Goal: Task Accomplishment & Management: Manage account settings

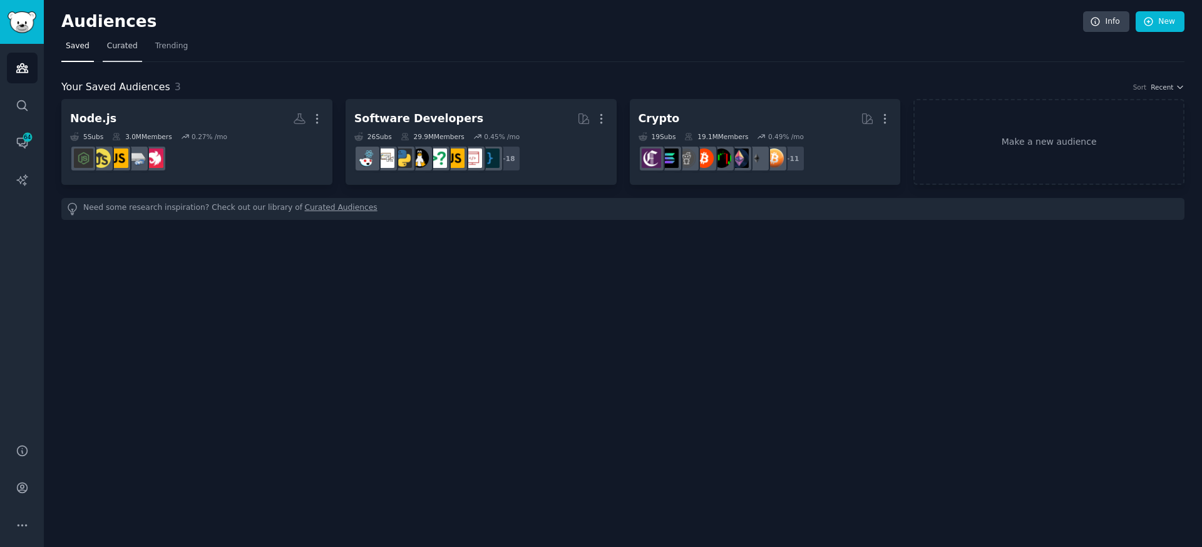
click at [131, 44] on span "Curated" at bounding box center [122, 46] width 31 height 11
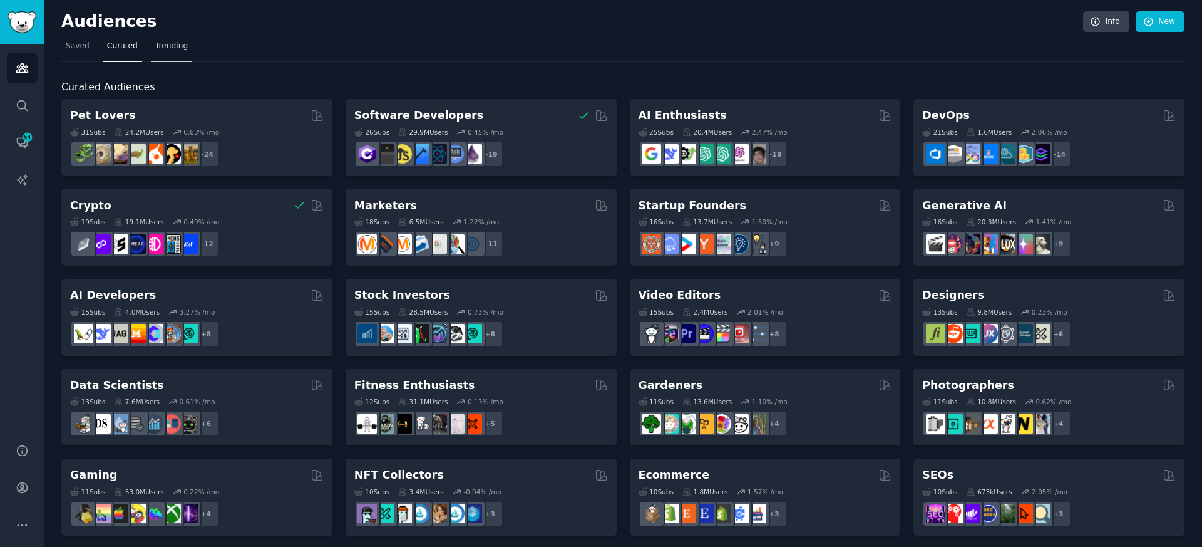
click at [169, 48] on span "Trending" at bounding box center [171, 46] width 33 height 11
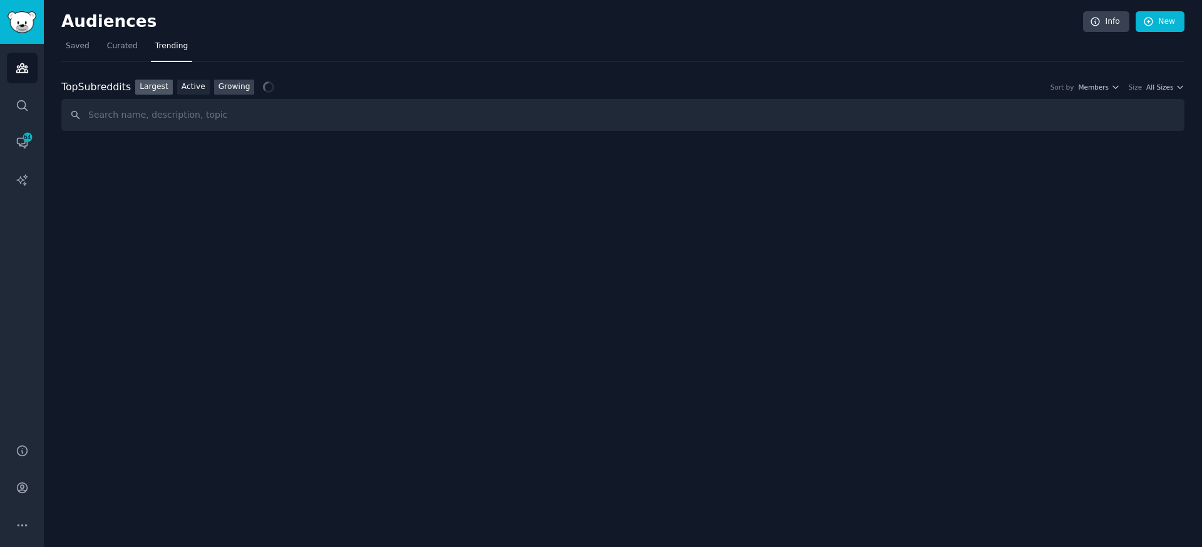
click at [217, 86] on link "Growing" at bounding box center [234, 88] width 41 height 16
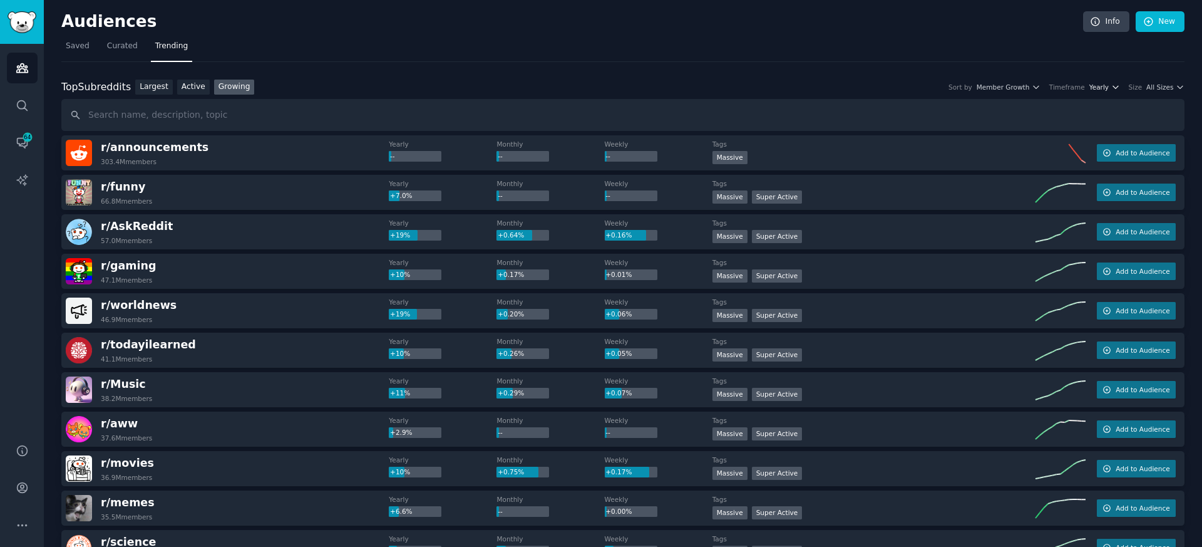
click at [1111, 90] on icon "button" at bounding box center [1115, 87] width 9 height 9
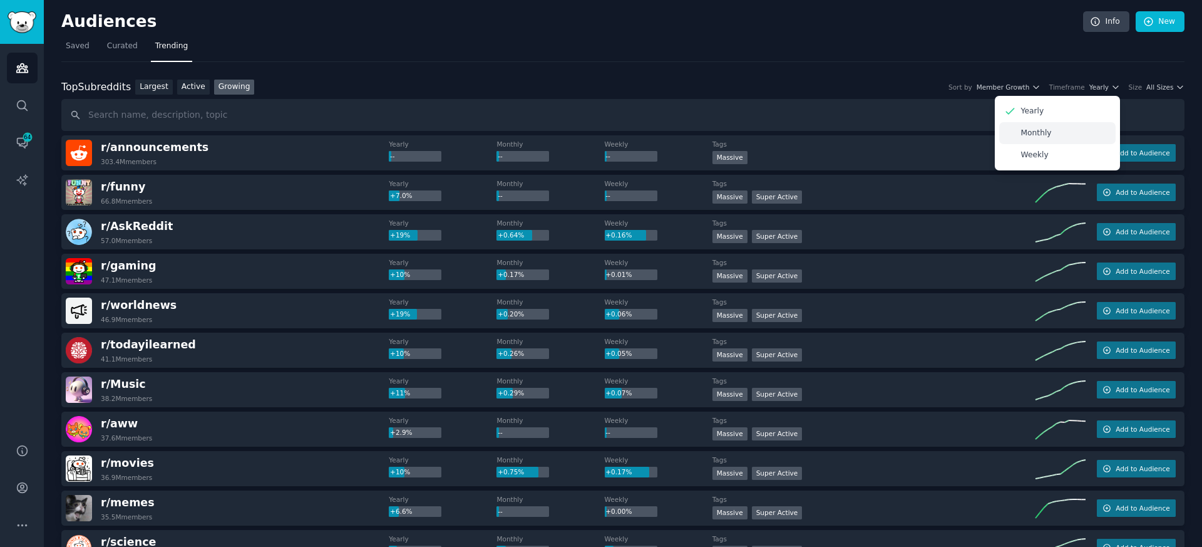
click at [1041, 133] on p "Monthly" at bounding box center [1036, 133] width 31 height 11
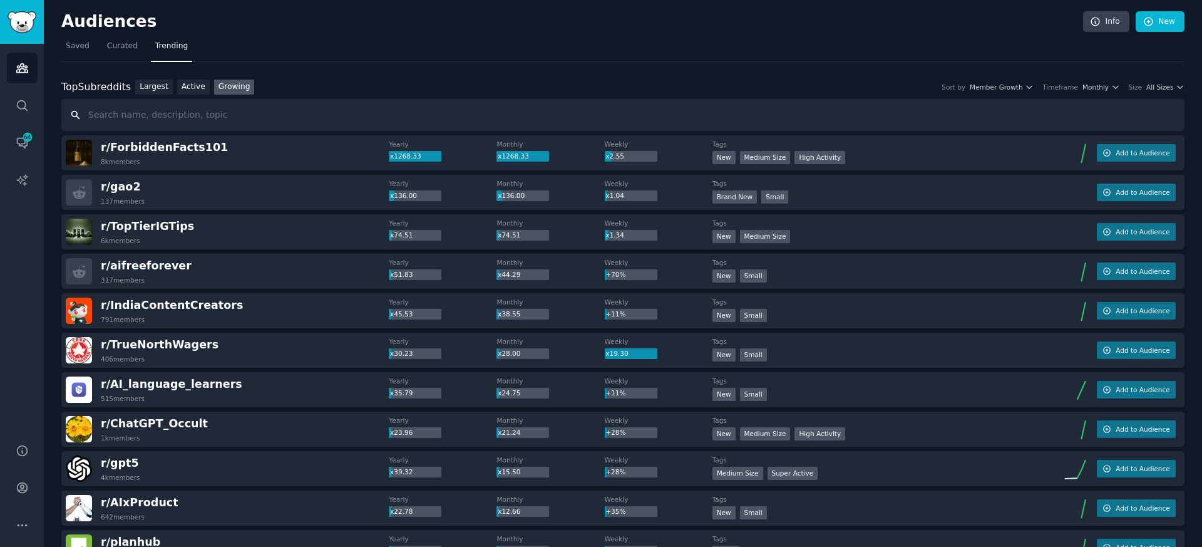
click at [1067, 125] on input "text" at bounding box center [622, 115] width 1123 height 32
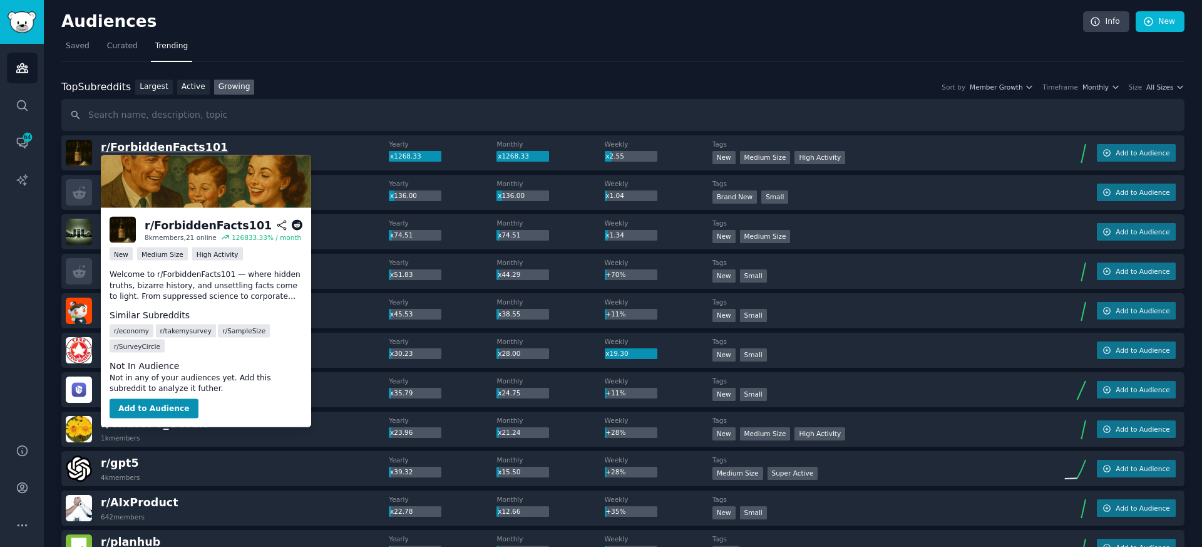
click at [168, 151] on span "r/ ForbiddenFacts101" at bounding box center [164, 147] width 127 height 13
click at [163, 148] on span "r/ ForbiddenFacts101" at bounding box center [164, 147] width 127 height 13
click at [158, 402] on button "Add to Audience" at bounding box center [154, 408] width 89 height 20
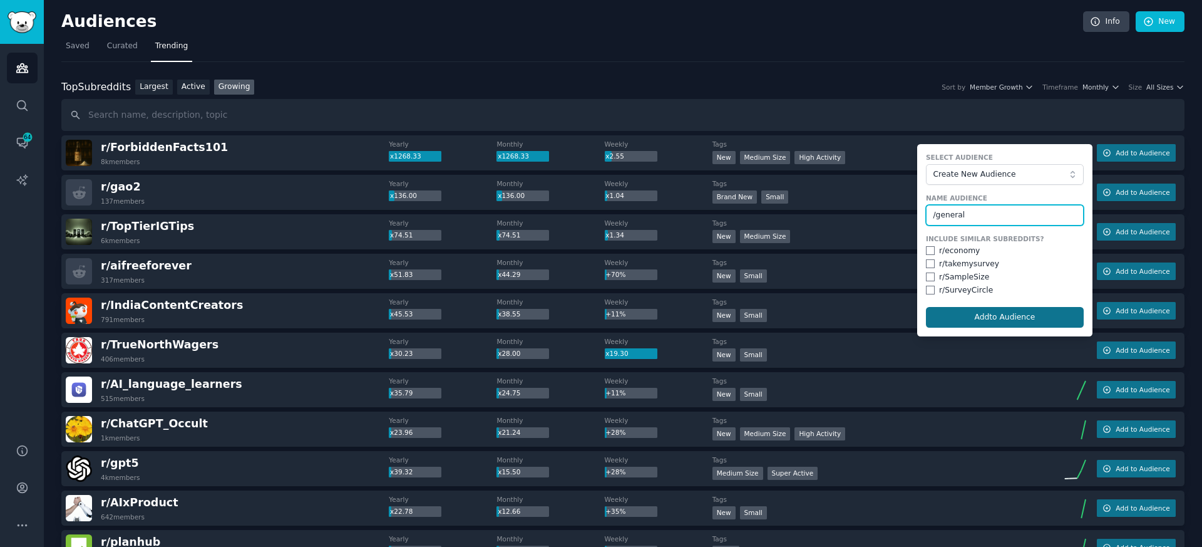
type input "/general"
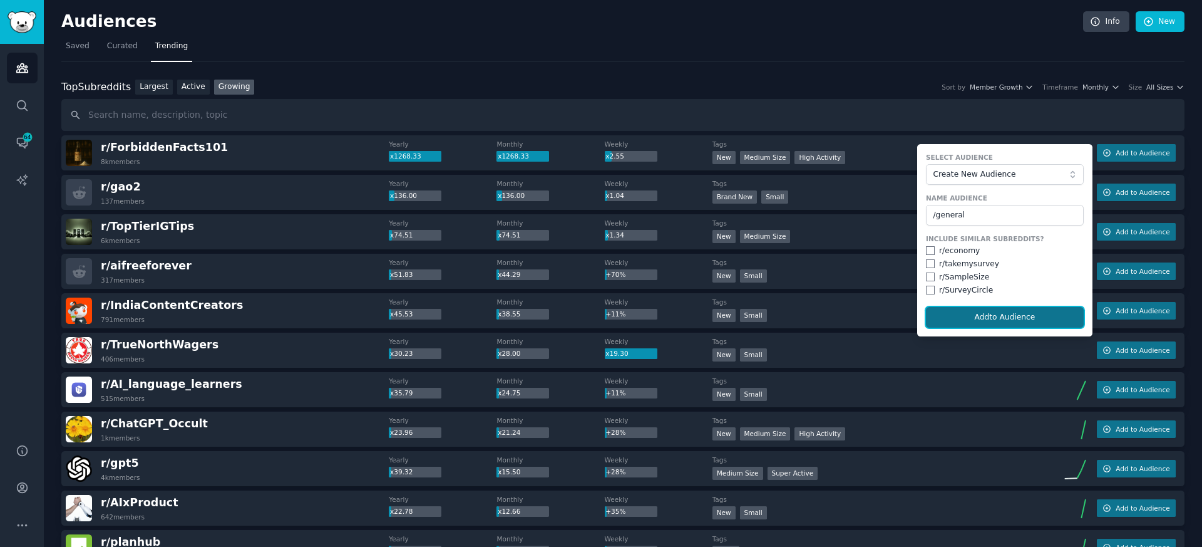
click at [985, 321] on button "Add to Audience" at bounding box center [1005, 317] width 158 height 21
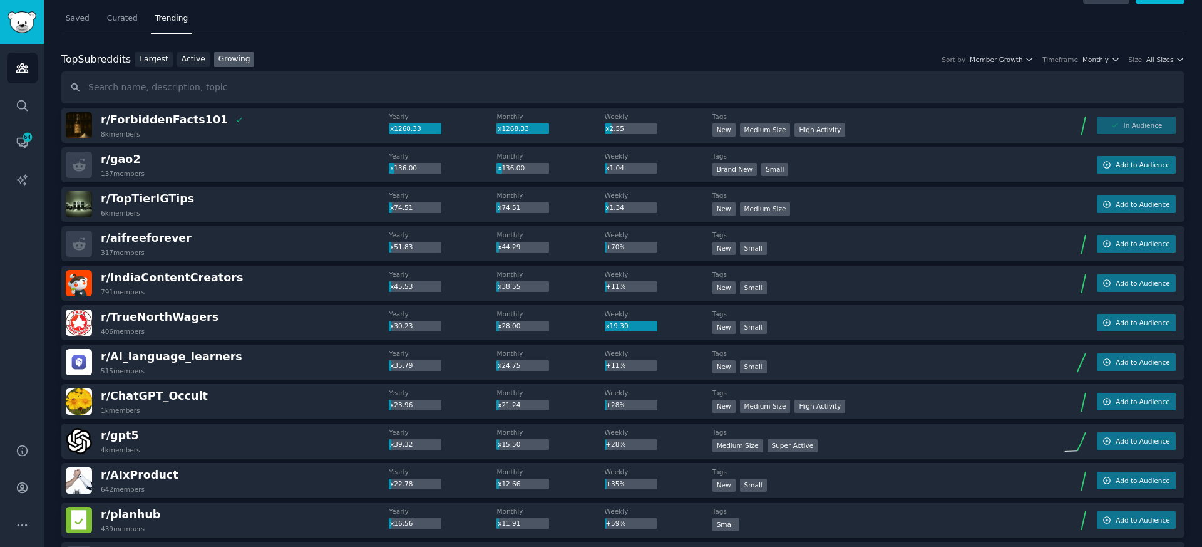
scroll to position [51, 0]
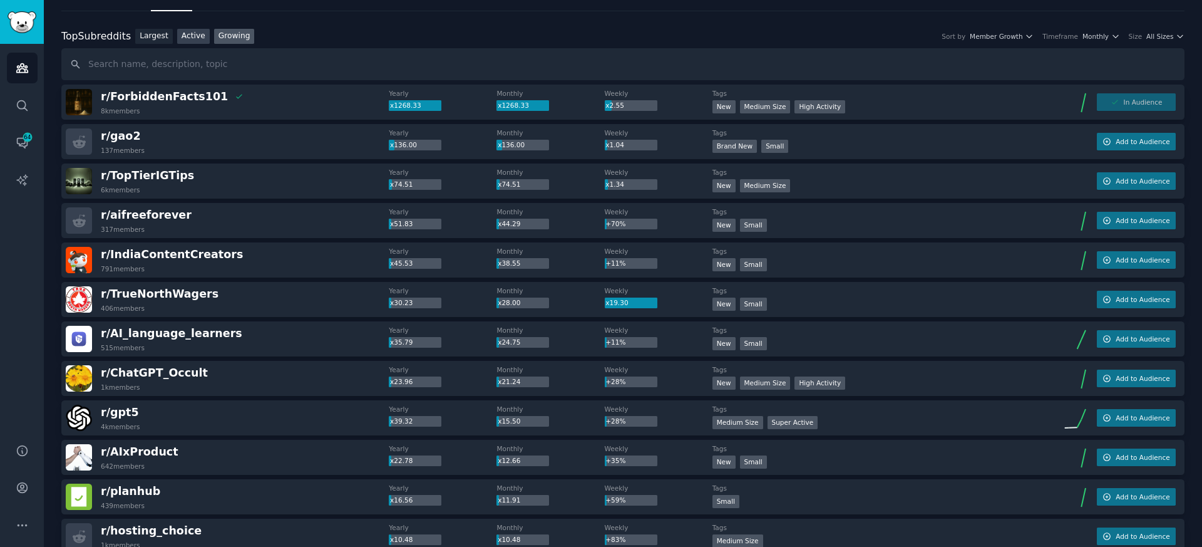
click at [198, 43] on link "Active" at bounding box center [193, 37] width 33 height 16
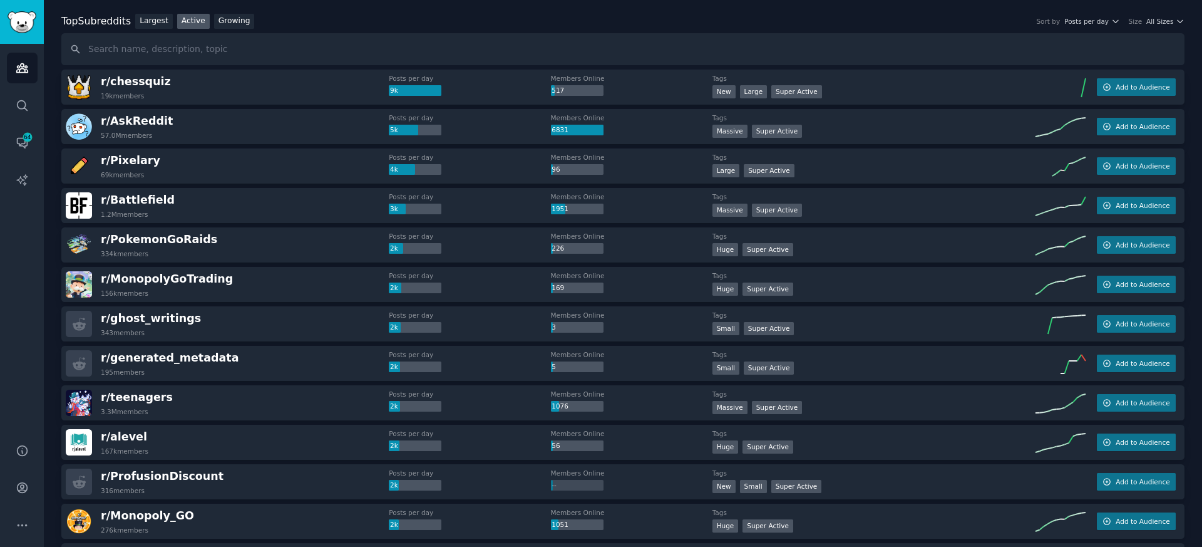
scroll to position [68, 0]
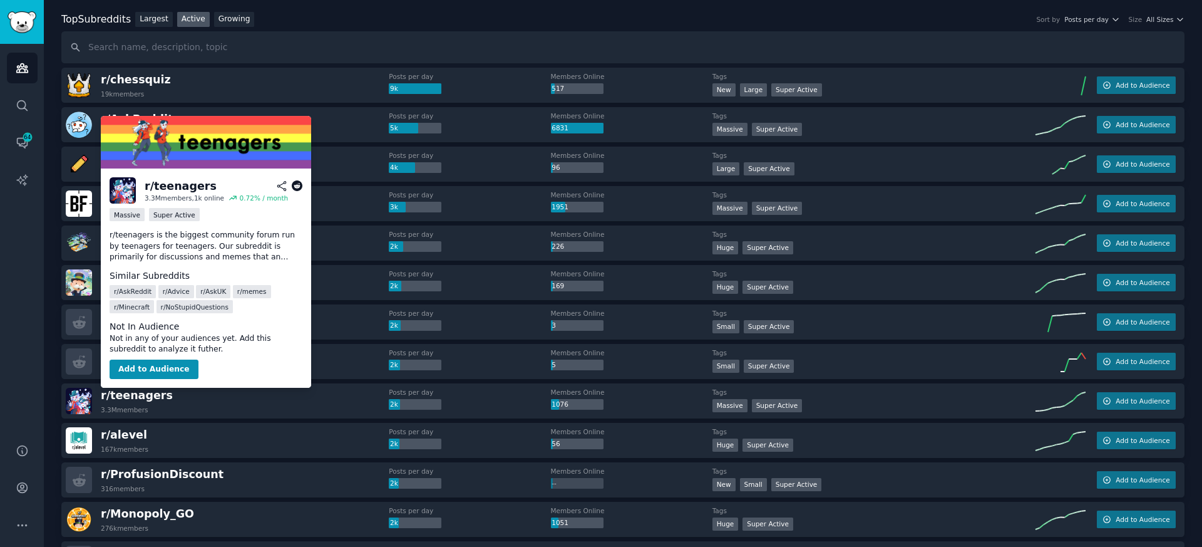
click at [135, 403] on span "r/ teenagers" at bounding box center [137, 396] width 72 height 16
click at [297, 187] on icon at bounding box center [297, 185] width 11 height 11
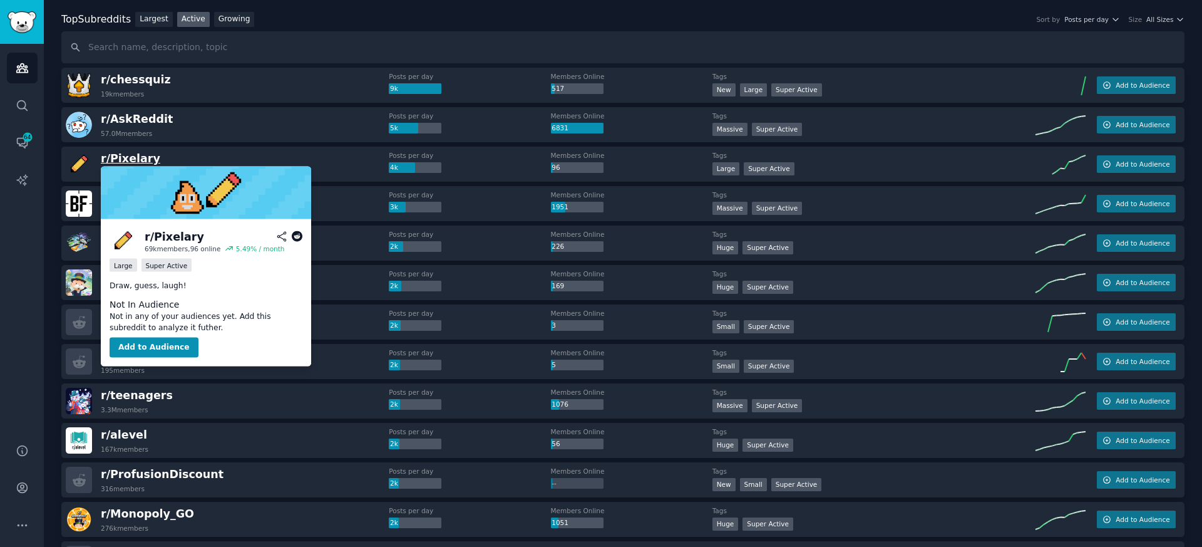
click at [127, 160] on span "r/ Pixelary" at bounding box center [130, 158] width 59 height 13
click at [154, 348] on button "Add to Audience" at bounding box center [154, 347] width 89 height 20
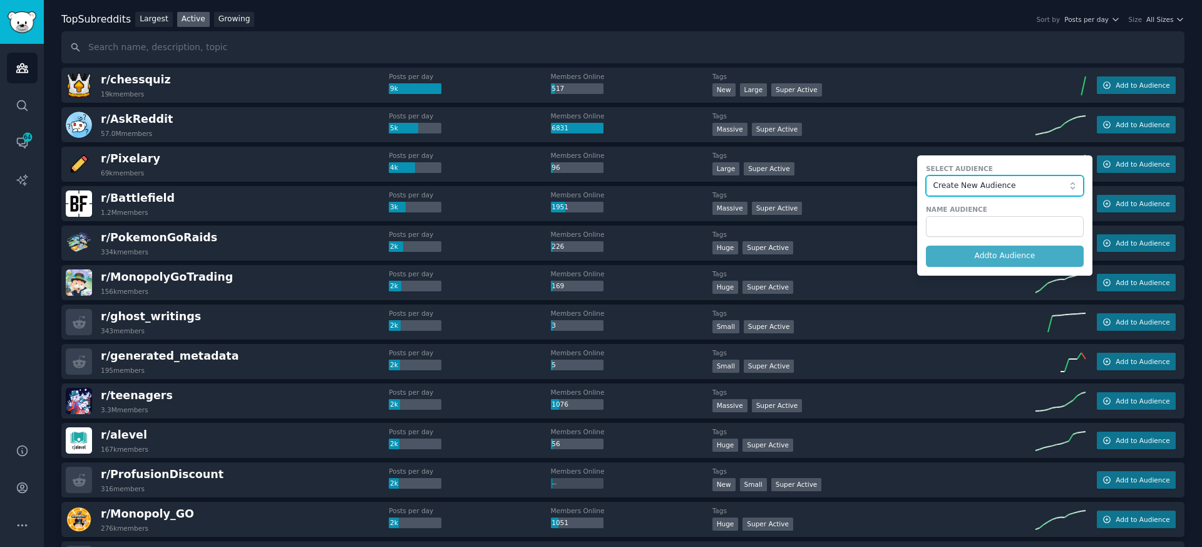
click at [992, 187] on span "Create New Audience" at bounding box center [1001, 185] width 137 height 11
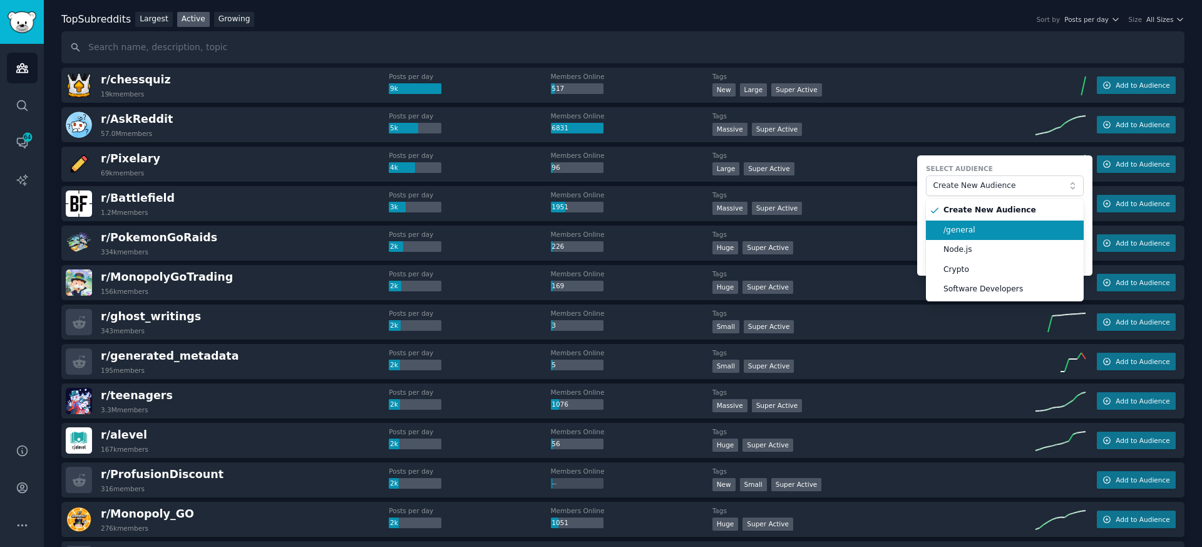
click at [975, 234] on span "/general" at bounding box center [1008, 230] width 131 height 11
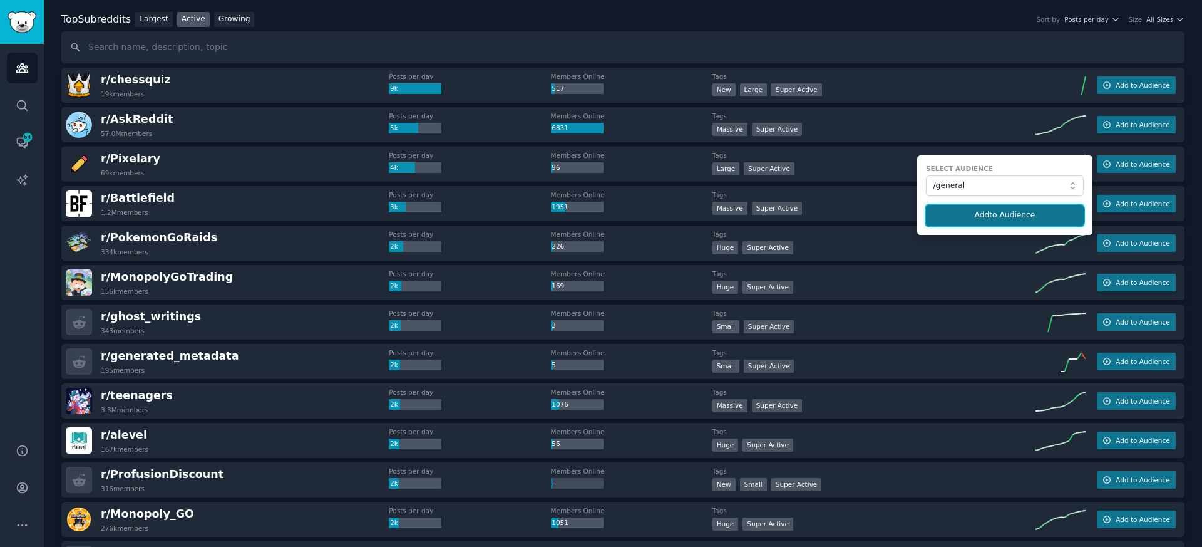
click at [993, 219] on button "Add to Audience" at bounding box center [1005, 215] width 158 height 21
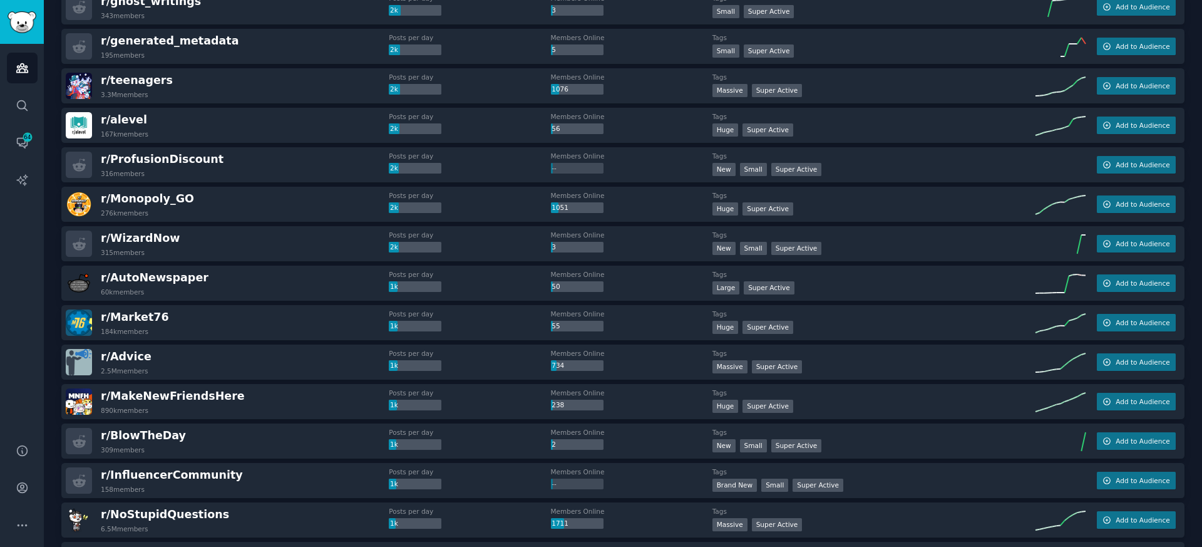
scroll to position [406, 0]
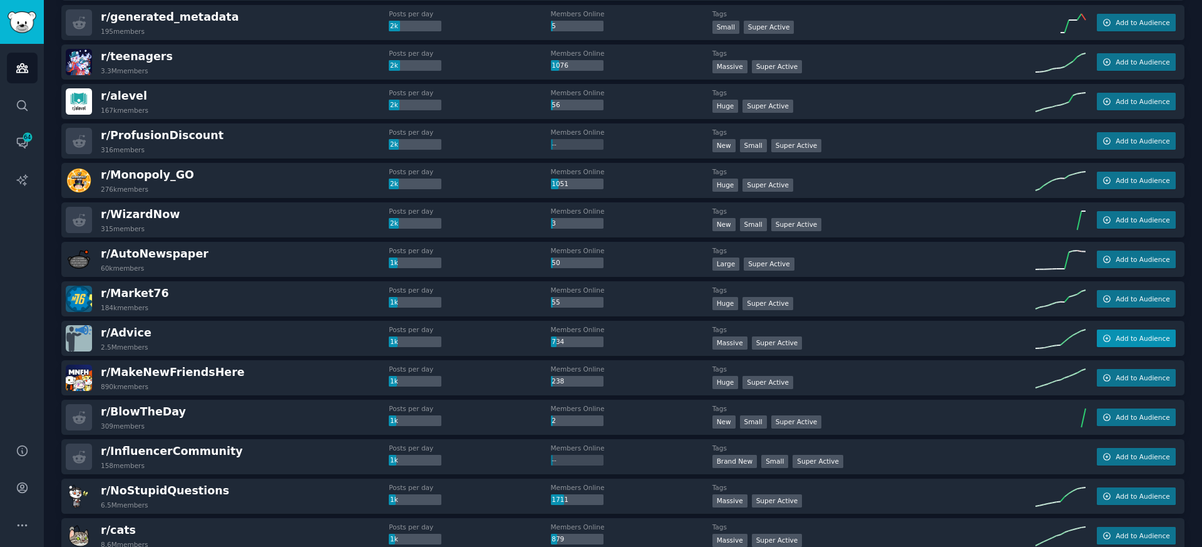
click at [1115, 344] on button "Add to Audience" at bounding box center [1136, 338] width 79 height 18
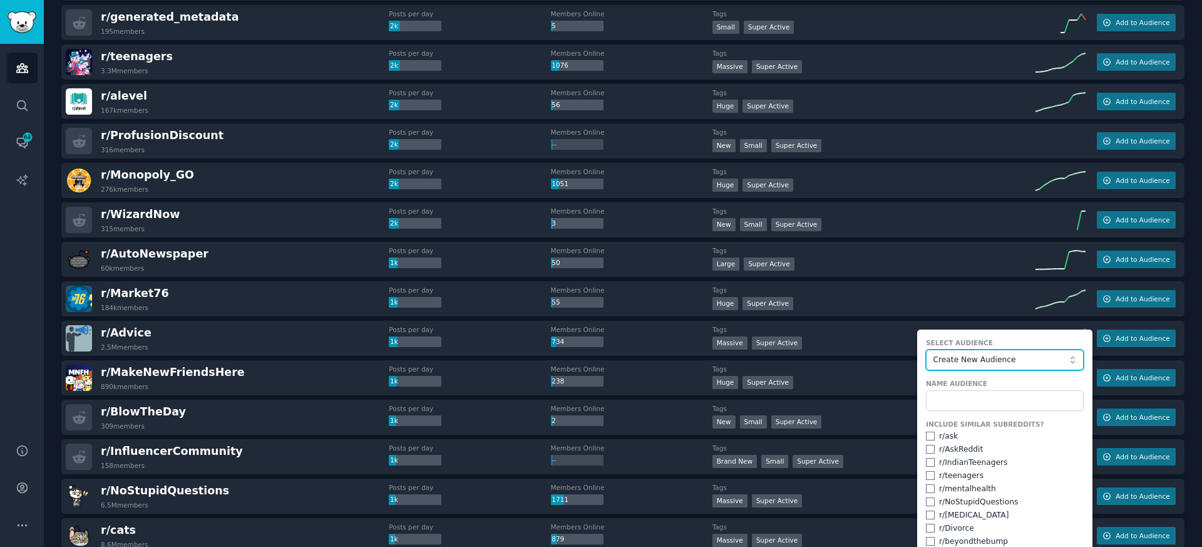
click at [975, 359] on span "Create New Audience" at bounding box center [1001, 359] width 137 height 11
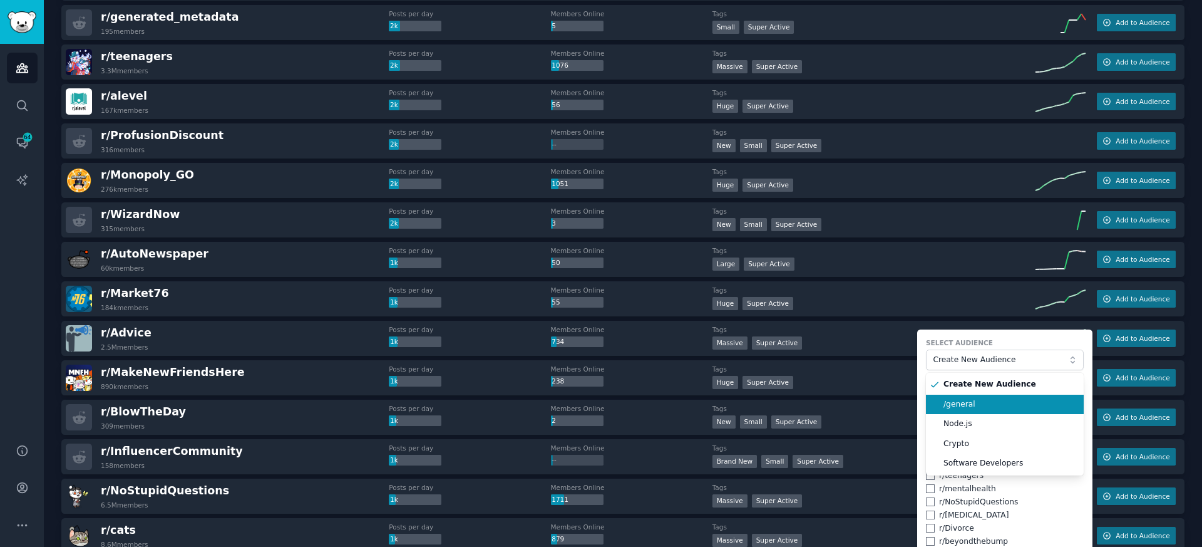
click at [964, 402] on span "/general" at bounding box center [1008, 404] width 131 height 11
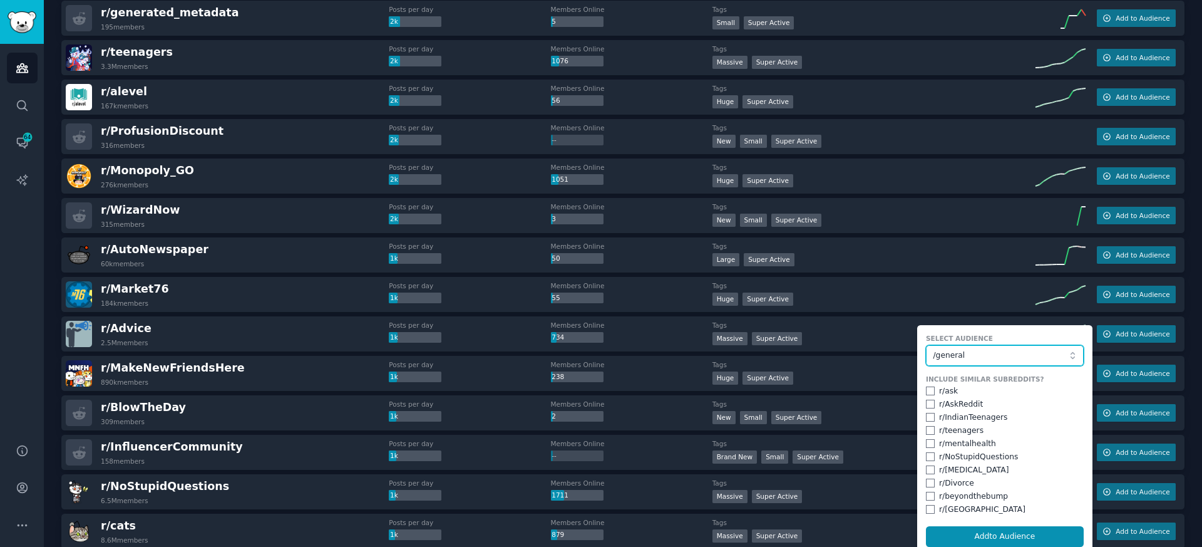
scroll to position [414, 0]
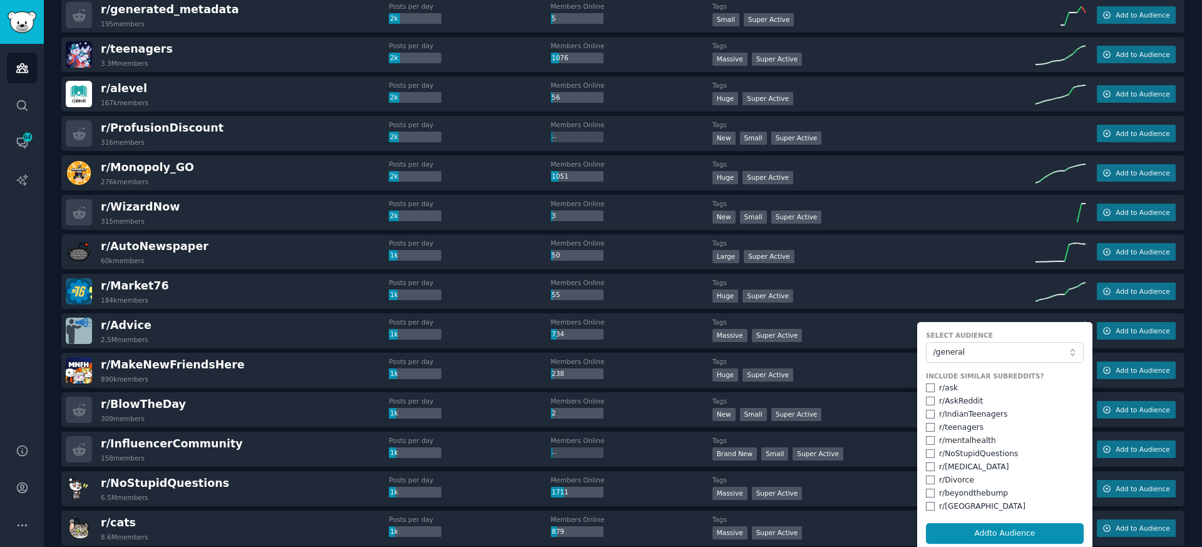
click at [332, 394] on div "r/ BlowTheDay 309 members Posts per day 1k Members Online 2 Tags New Small Supe…" at bounding box center [622, 409] width 1123 height 35
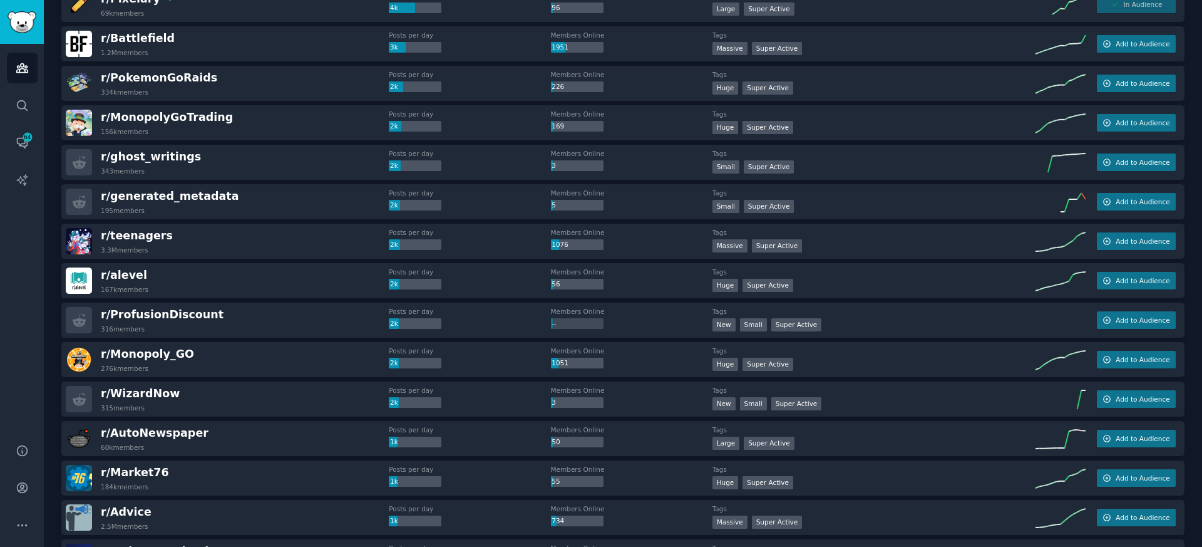
scroll to position [0, 0]
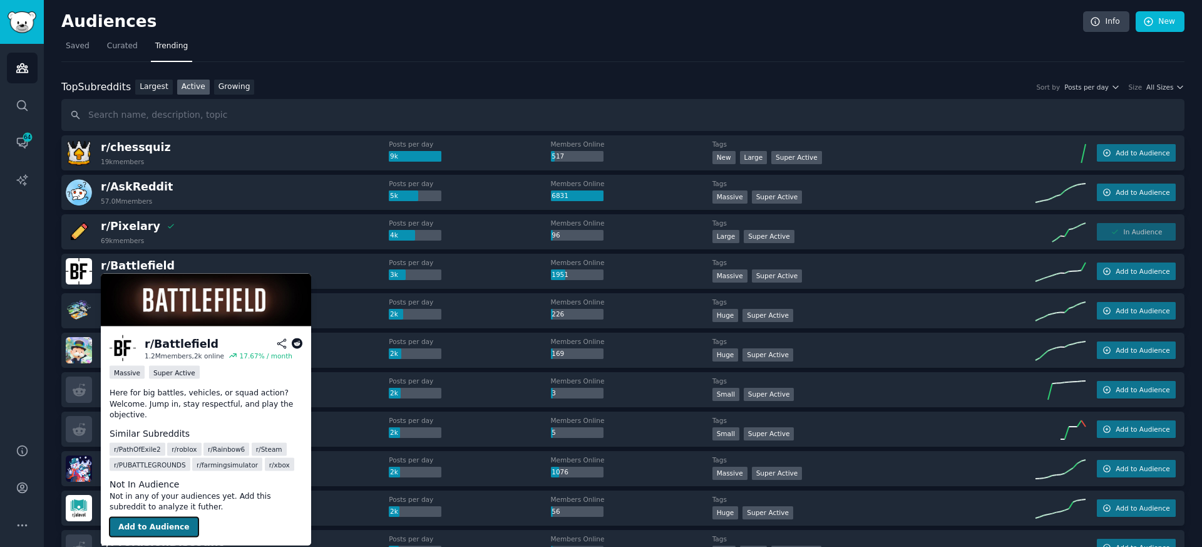
click at [149, 529] on button "Add to Audience" at bounding box center [154, 527] width 89 height 20
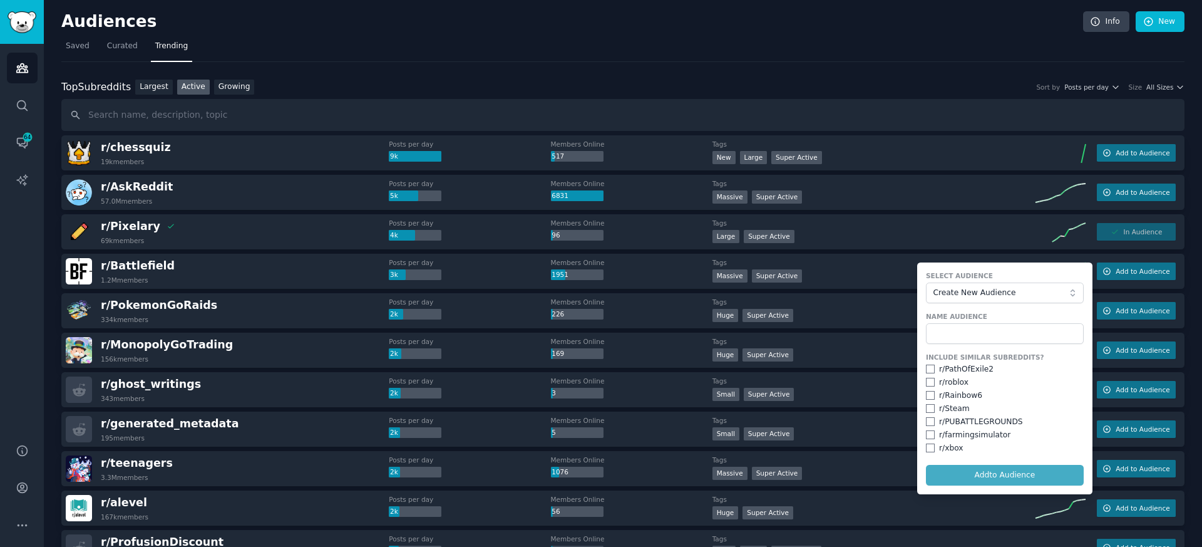
click at [972, 304] on form "Select Audience Create New Audience Name Audience Include Similar Subreddits? r…" at bounding box center [1004, 378] width 175 height 232
click at [977, 298] on button "Create New Audience" at bounding box center [1005, 292] width 158 height 21
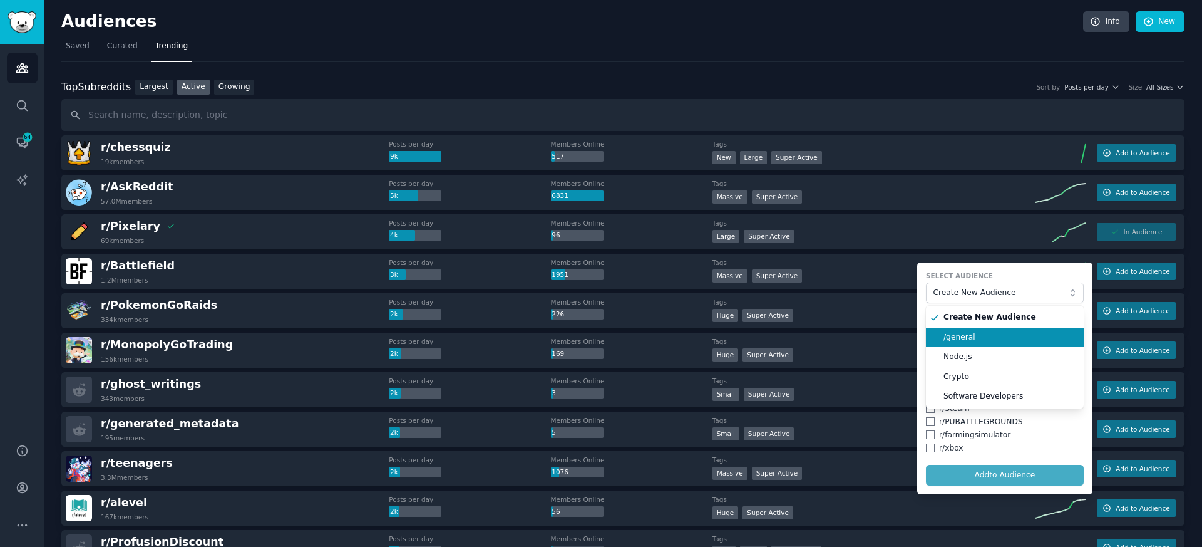
click at [959, 339] on span "/general" at bounding box center [1008, 337] width 131 height 11
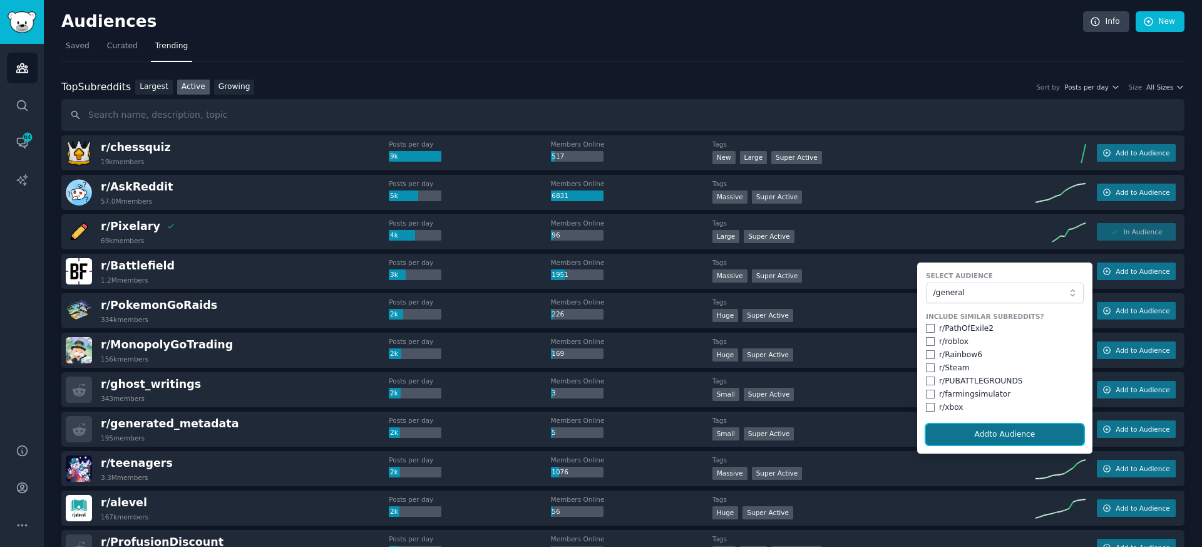
click at [989, 436] on button "Add to Audience" at bounding box center [1005, 434] width 158 height 21
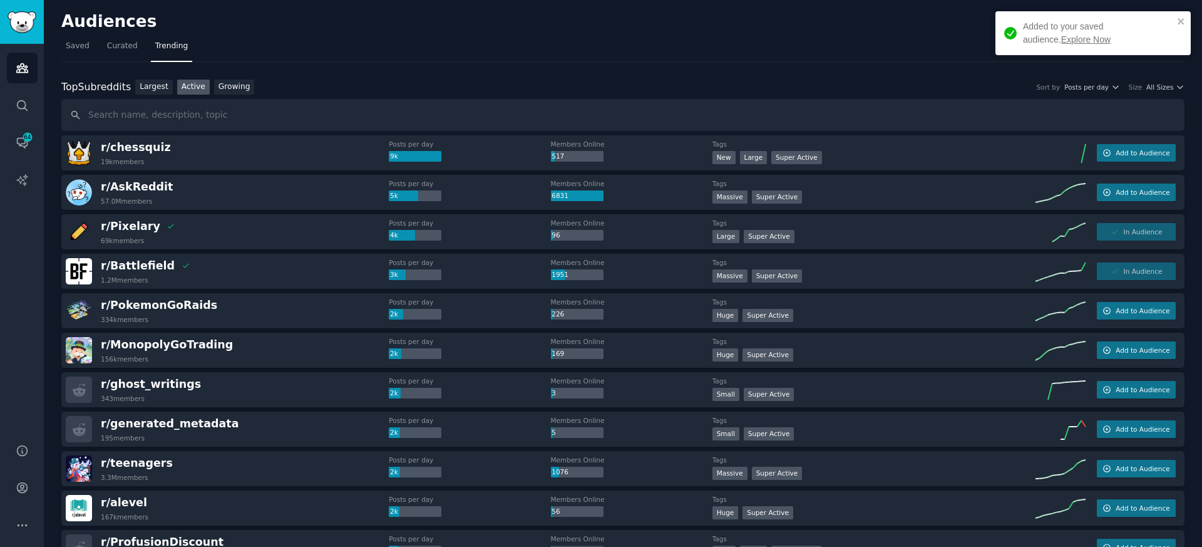
click at [1061, 38] on link "Explore Now" at bounding box center [1085, 39] width 49 height 10
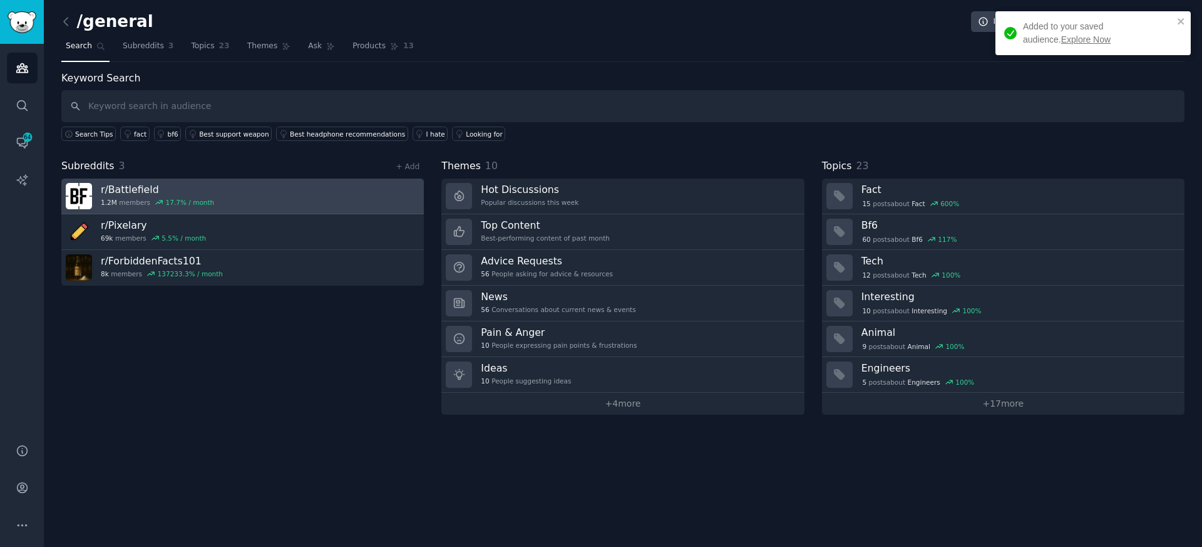
click at [220, 202] on link "r/ Battlefield 1.2M members 17.7 % / month" at bounding box center [242, 196] width 362 height 36
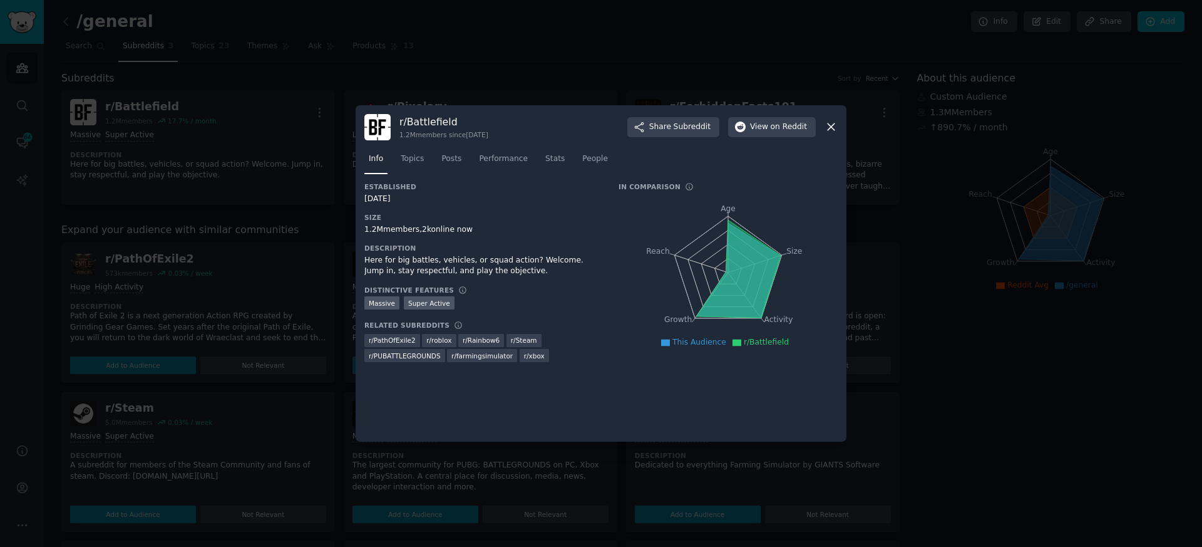
click at [818, 123] on div "r/ Battlefield 1.2M members since 11/28/2009 Share Subreddit View on Reddit" at bounding box center [600, 127] width 473 height 26
click at [836, 126] on icon at bounding box center [831, 126] width 13 height 13
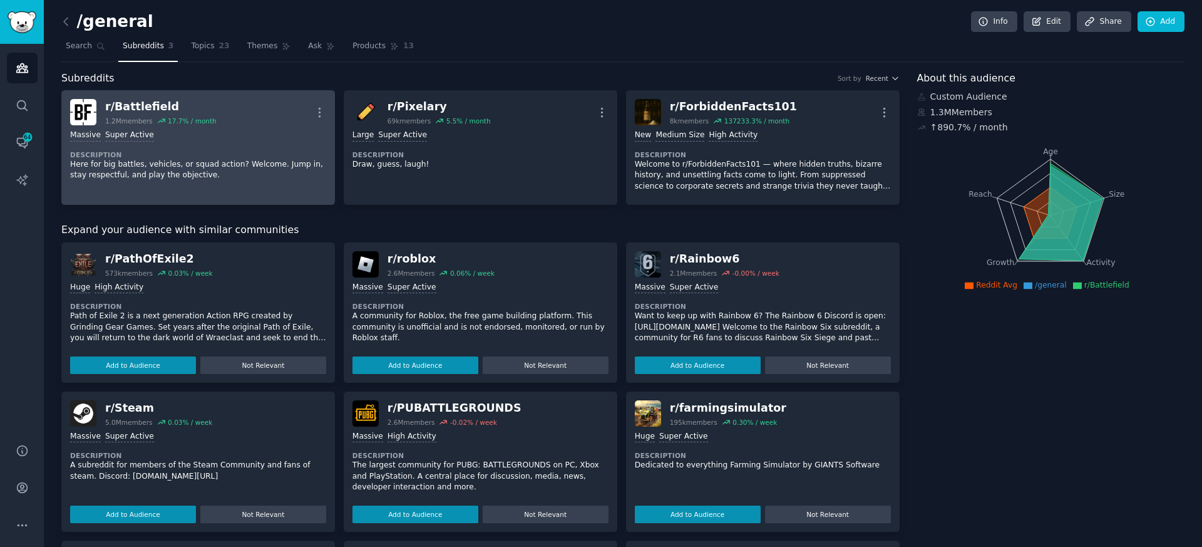
click at [121, 105] on div "r/ Battlefield" at bounding box center [160, 107] width 111 height 16
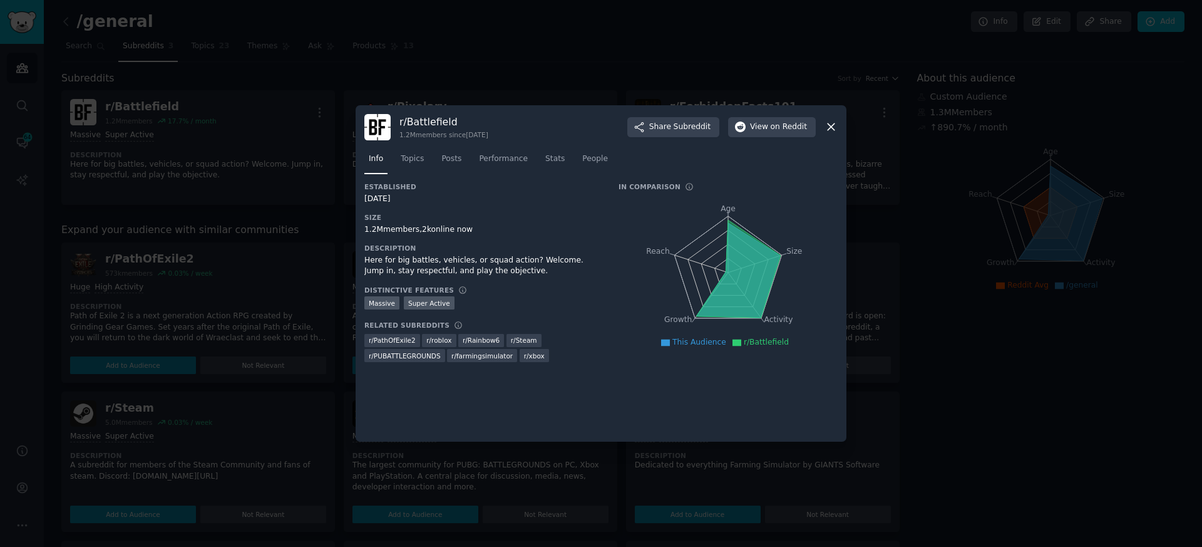
click at [831, 130] on icon at bounding box center [831, 126] width 13 height 13
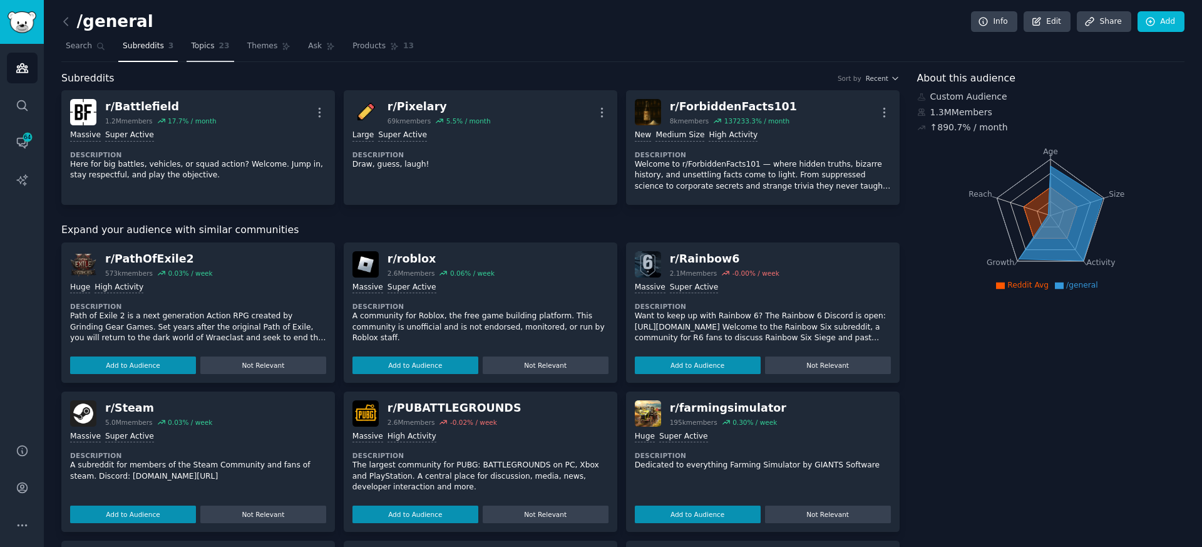
click at [216, 54] on link "Topics 23" at bounding box center [210, 49] width 47 height 26
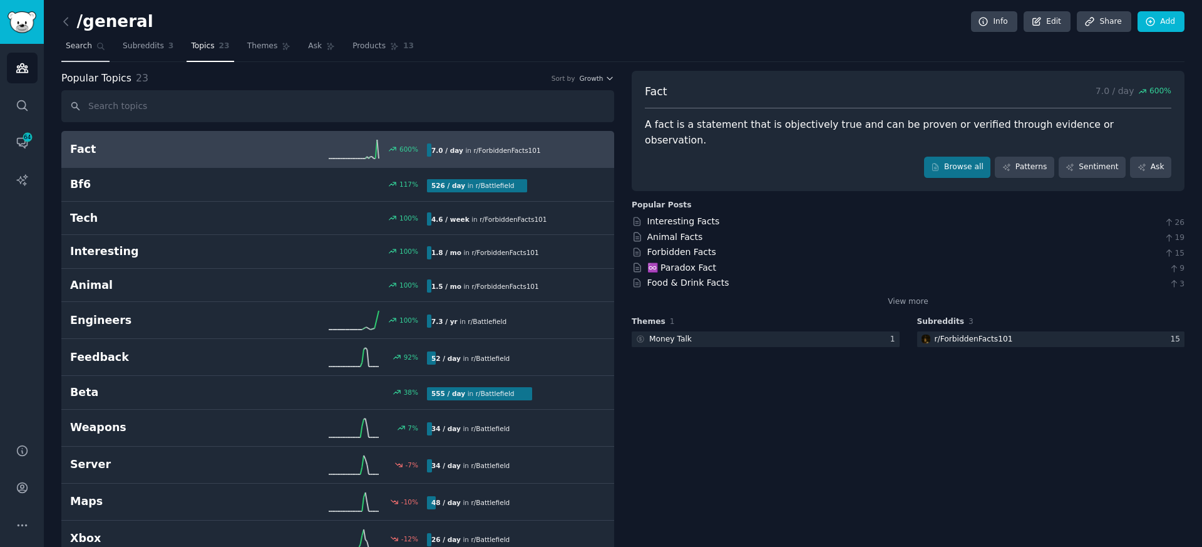
click at [78, 45] on span "Search" at bounding box center [79, 46] width 26 height 11
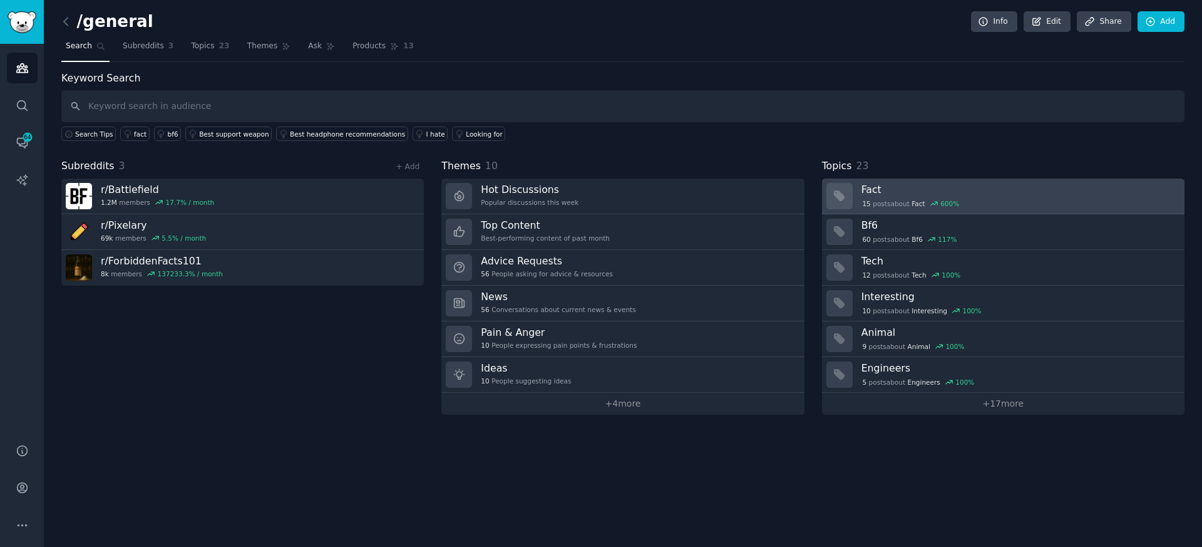
click at [873, 187] on h3 "Fact" at bounding box center [1018, 189] width 314 height 13
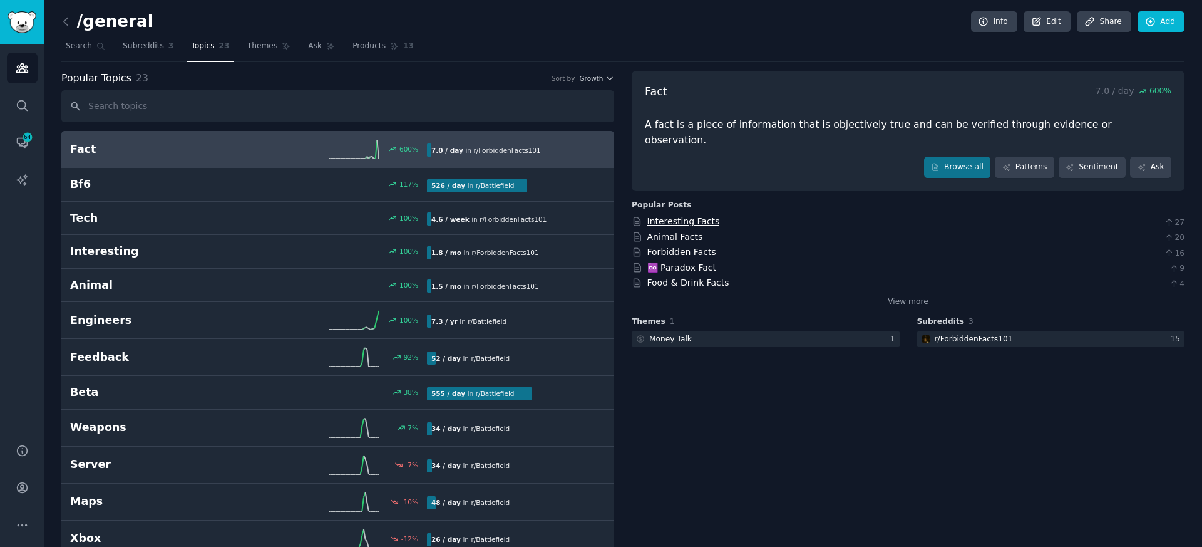
click at [693, 216] on link "Interesting Facts" at bounding box center [683, 221] width 73 height 10
click at [1010, 157] on link "Patterns" at bounding box center [1024, 167] width 59 height 21
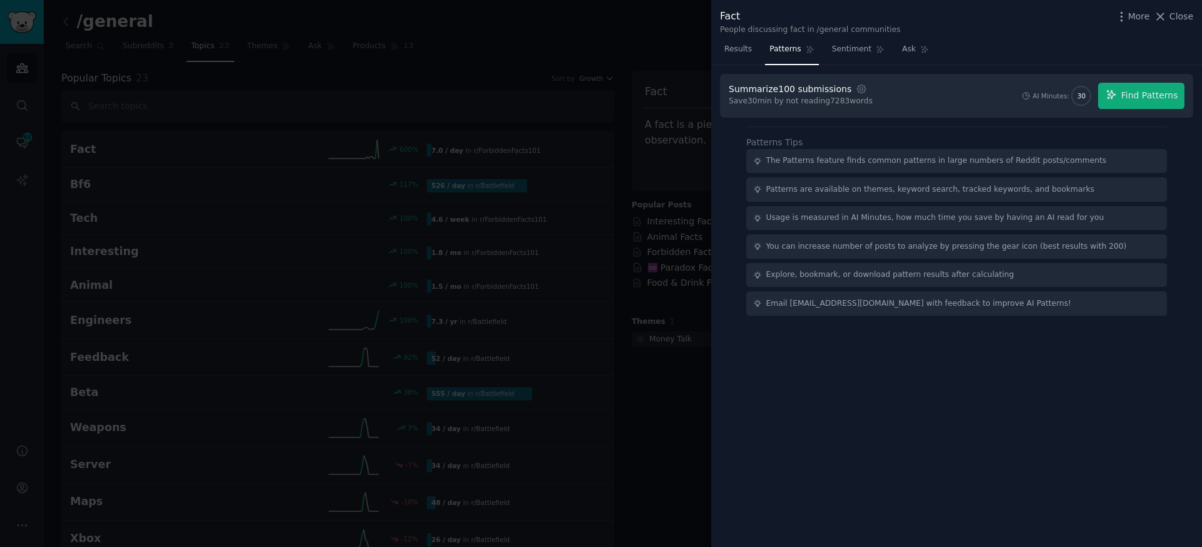
click at [697, 394] on div at bounding box center [601, 273] width 1202 height 547
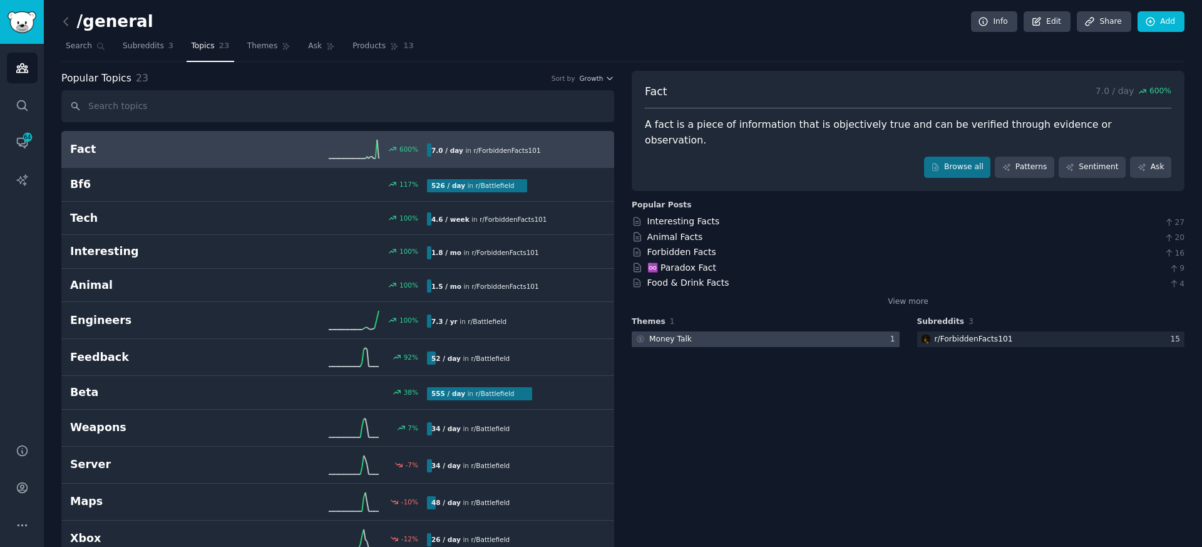
click at [678, 334] on div "Money Talk" at bounding box center [670, 339] width 43 height 11
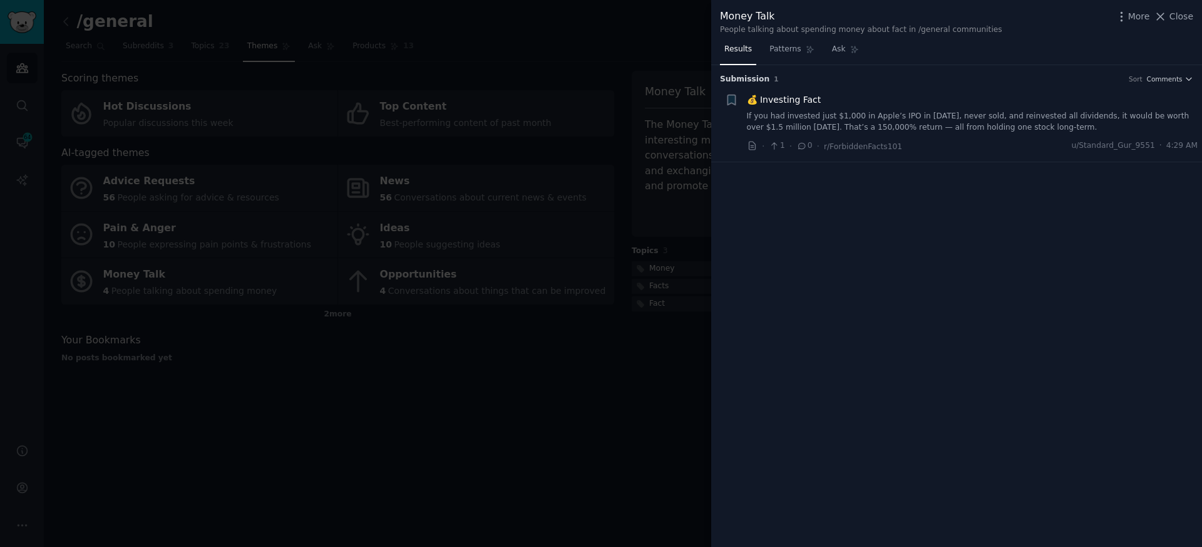
click at [519, 419] on div at bounding box center [601, 273] width 1202 height 547
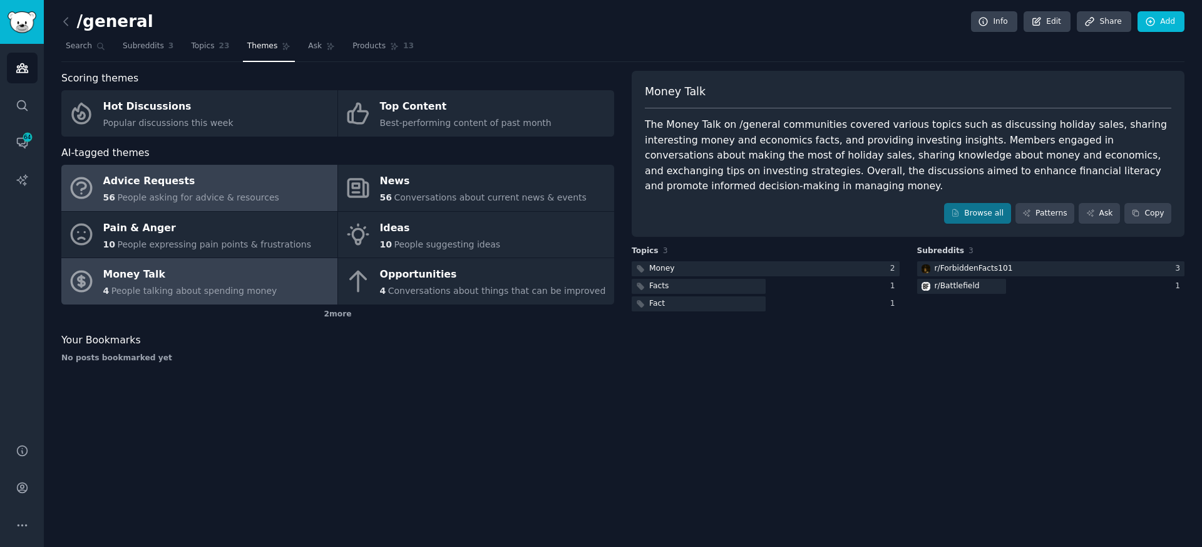
click at [202, 181] on div "Advice Requests" at bounding box center [191, 182] width 176 height 20
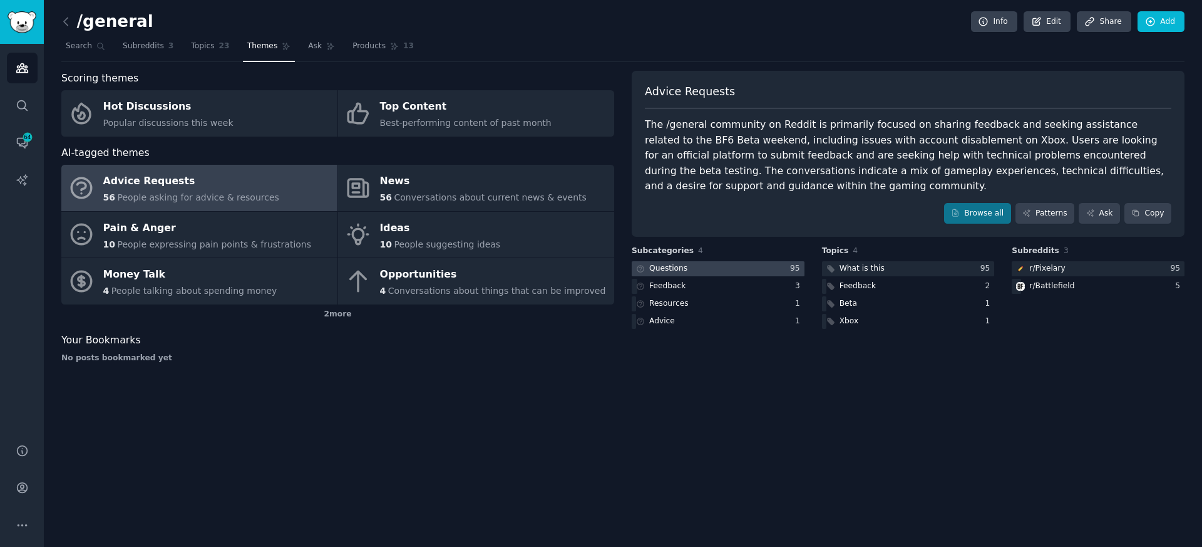
click at [733, 269] on div at bounding box center [718, 269] width 173 height 16
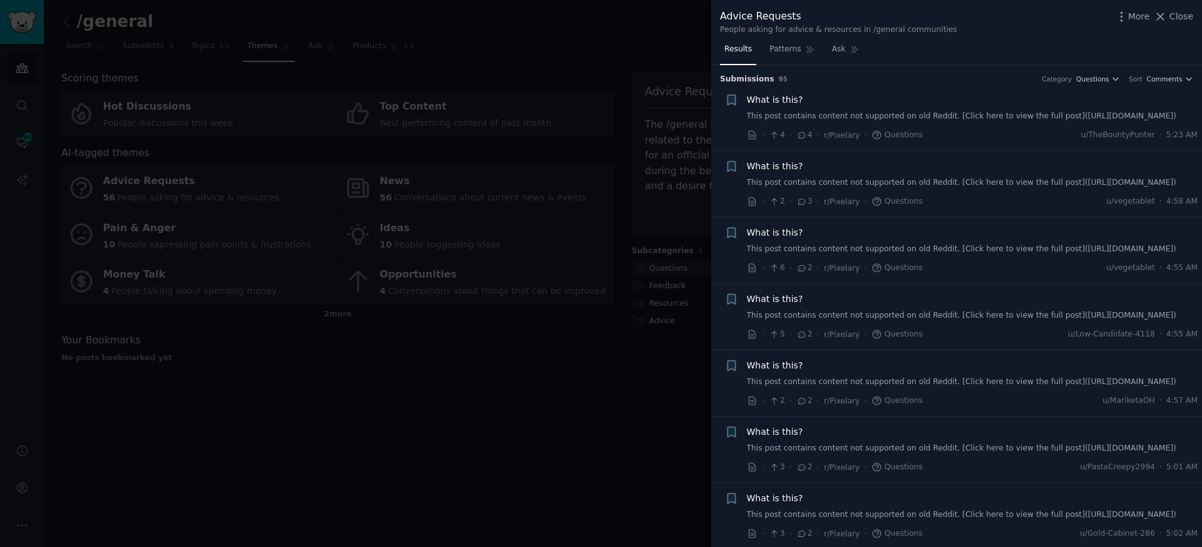
click at [109, 30] on div at bounding box center [601, 273] width 1202 height 547
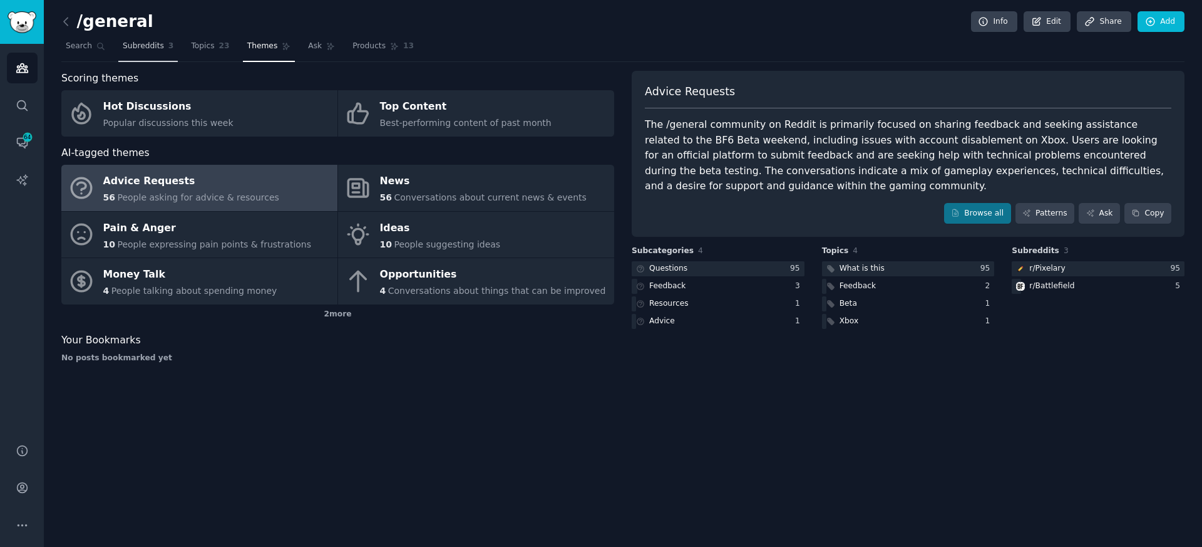
click at [141, 49] on span "Subreddits" at bounding box center [143, 46] width 41 height 11
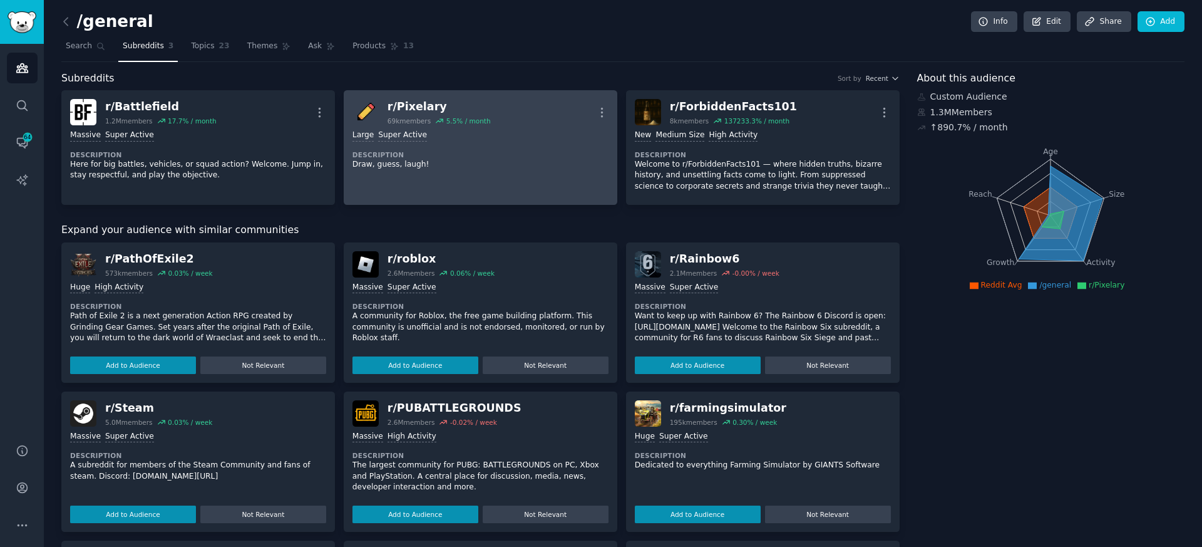
click at [607, 112] on link "r/ Pixelary 69k members 5.5 % / month More >= 95th percentile for submissions /…" at bounding box center [481, 147] width 274 height 115
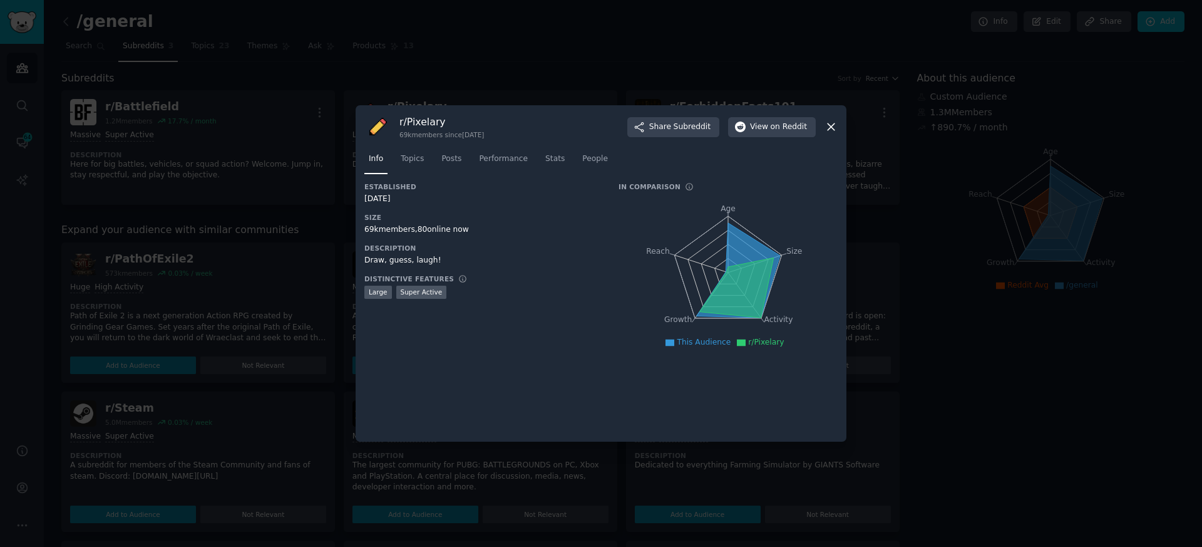
click at [826, 128] on icon at bounding box center [831, 126] width 13 height 13
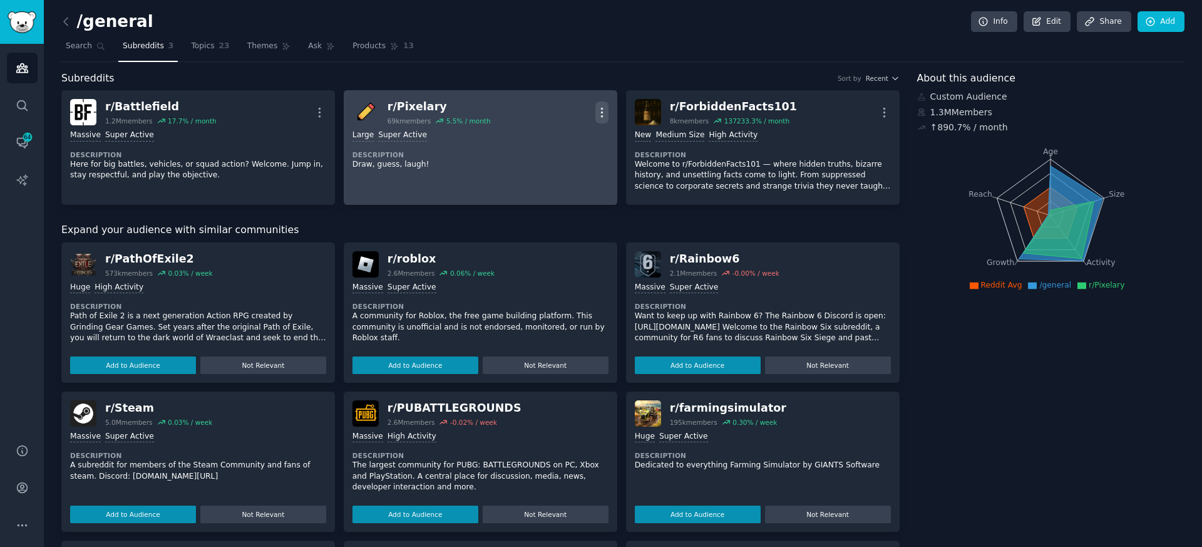
click at [601, 112] on icon "button" at bounding box center [601, 112] width 1 height 9
click at [555, 167] on div "Delete" at bounding box center [551, 160] width 75 height 26
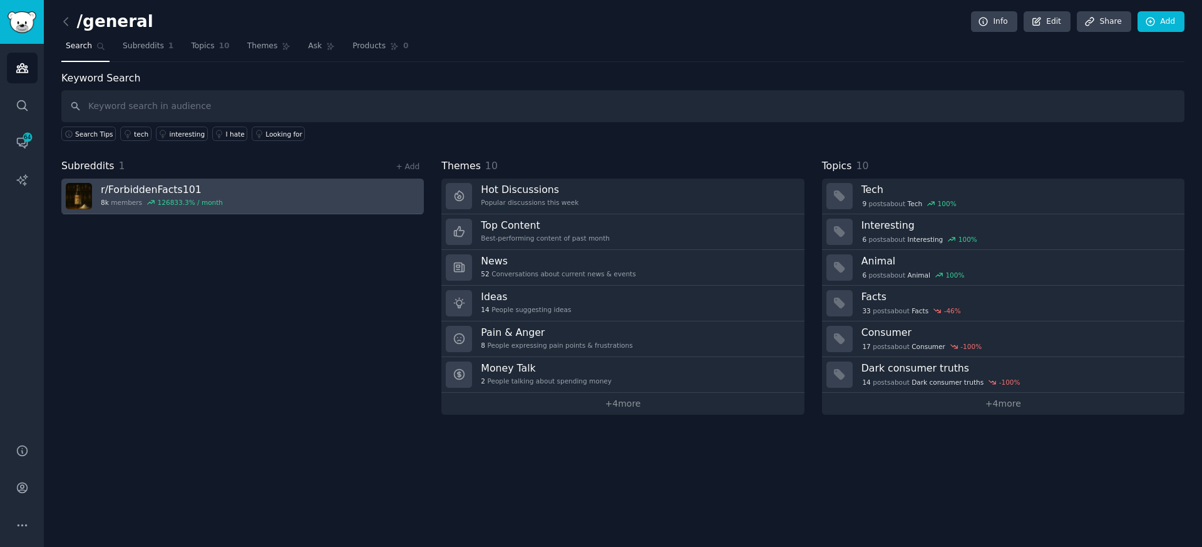
click at [179, 198] on div "126833.3 % / month" at bounding box center [190, 202] width 65 height 9
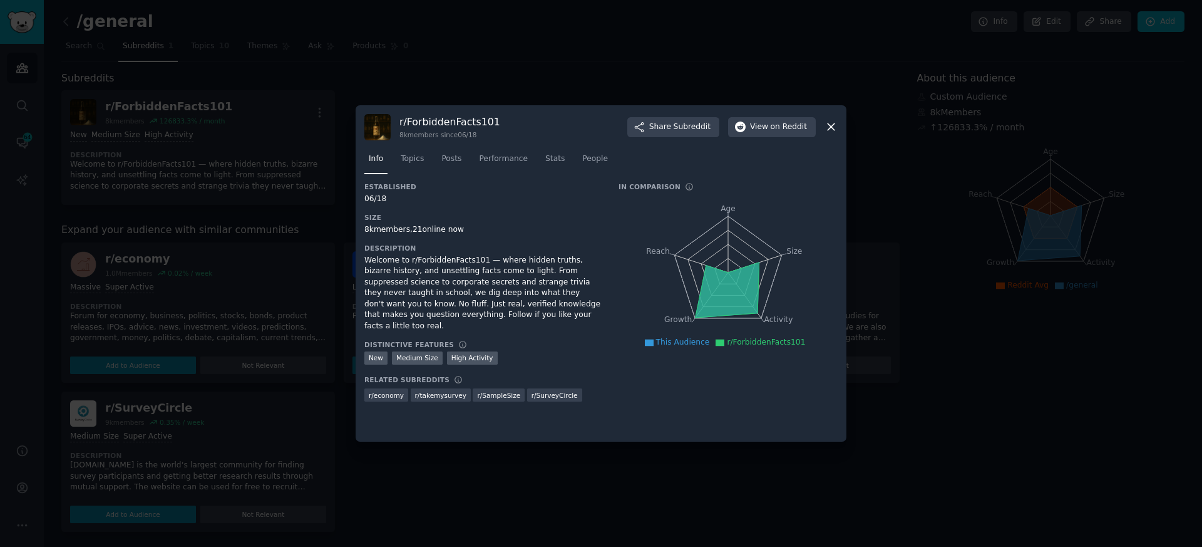
click at [581, 490] on div at bounding box center [601, 273] width 1202 height 547
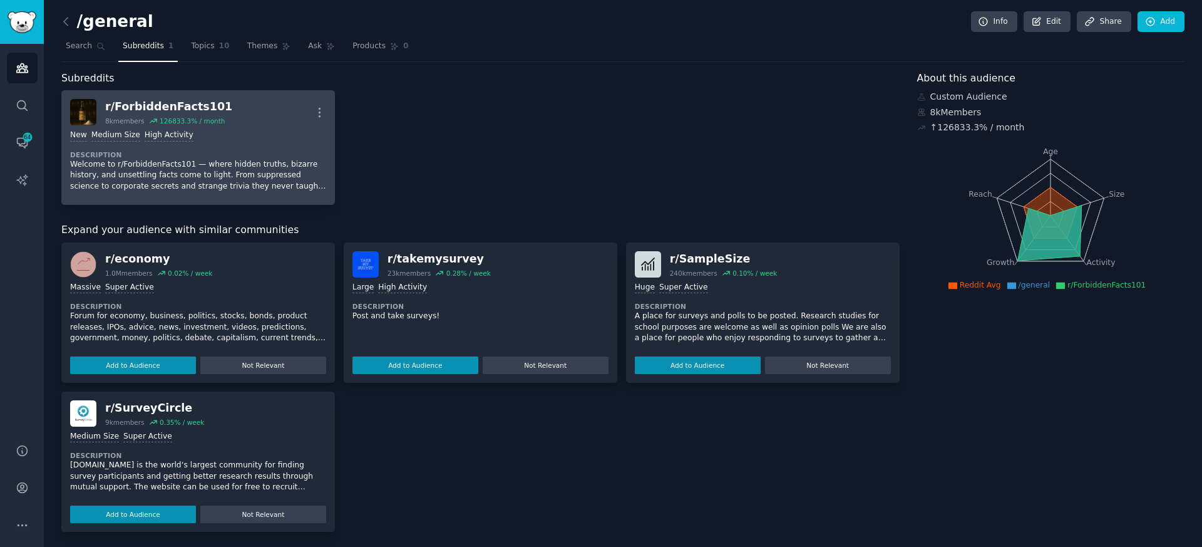
click at [153, 106] on div "r/ ForbiddenFacts101" at bounding box center [168, 107] width 127 height 16
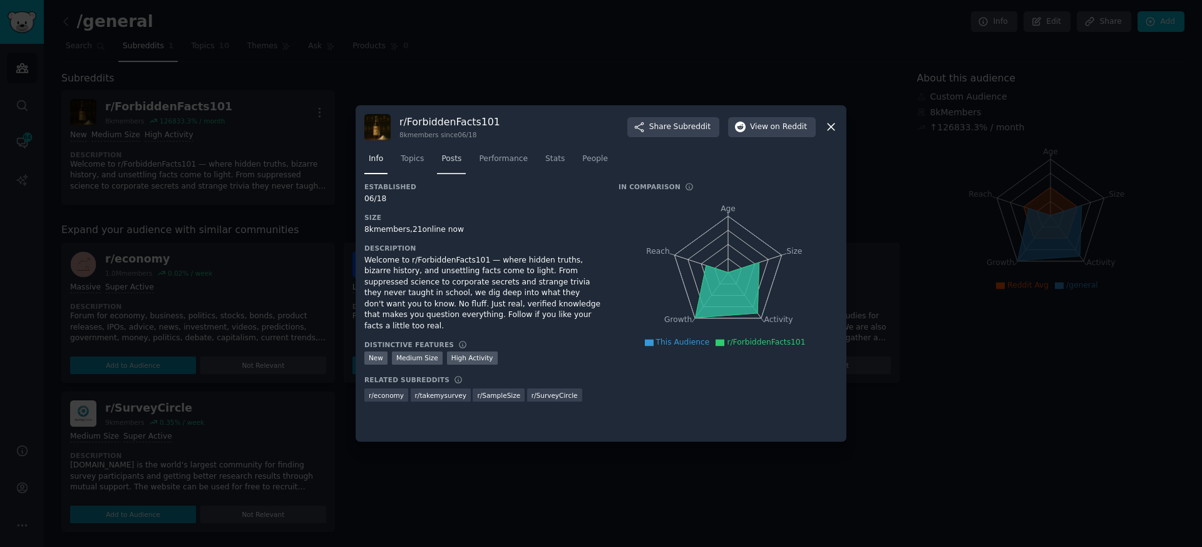
click at [460, 167] on link "Posts" at bounding box center [451, 162] width 29 height 26
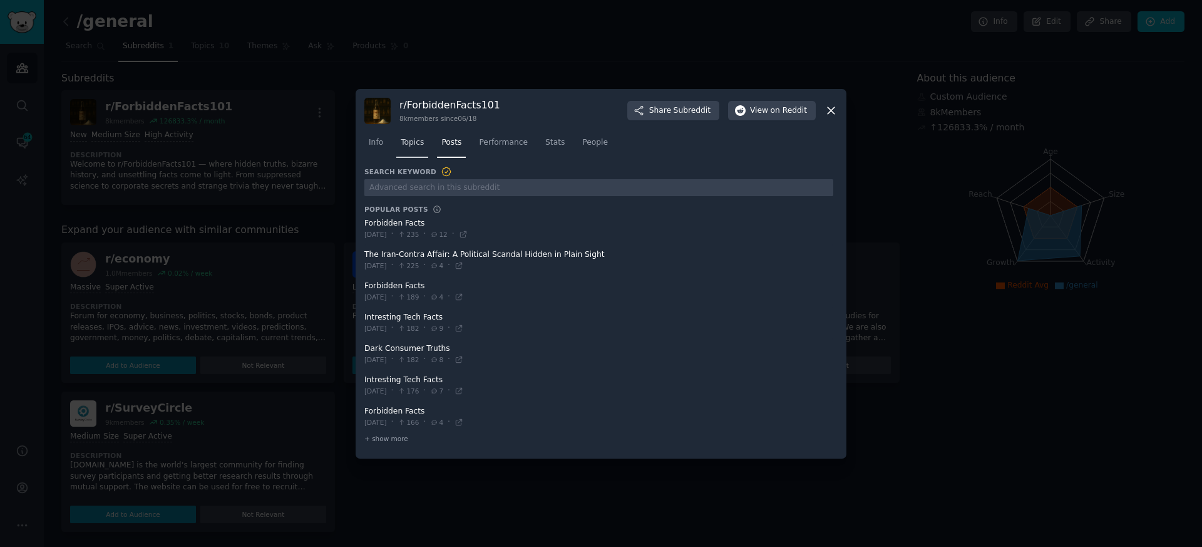
click at [419, 138] on span "Topics" at bounding box center [412, 142] width 23 height 11
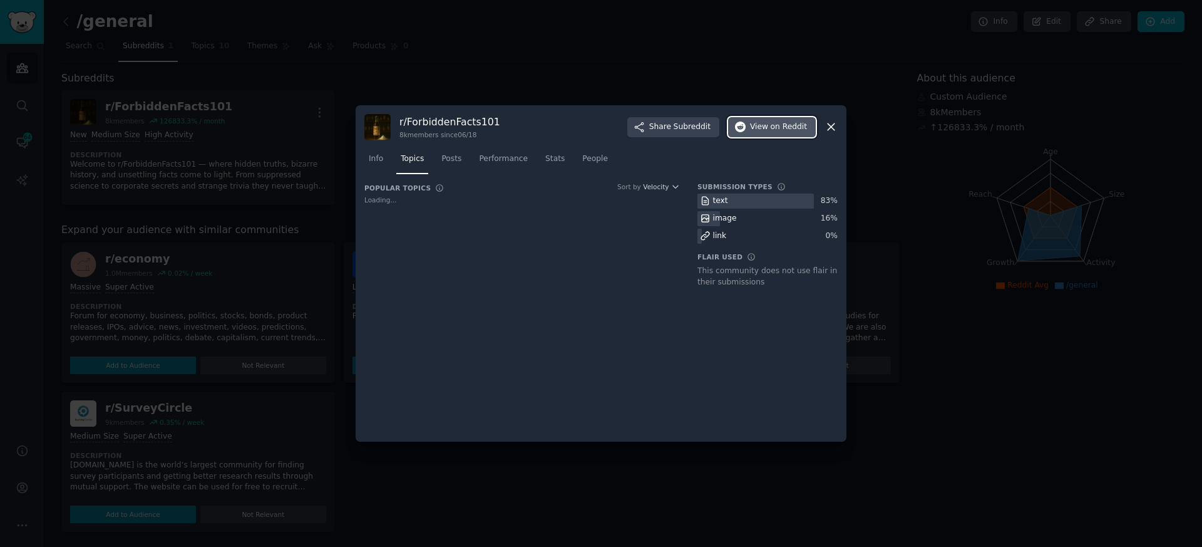
click at [790, 128] on span "on Reddit" at bounding box center [789, 126] width 36 height 11
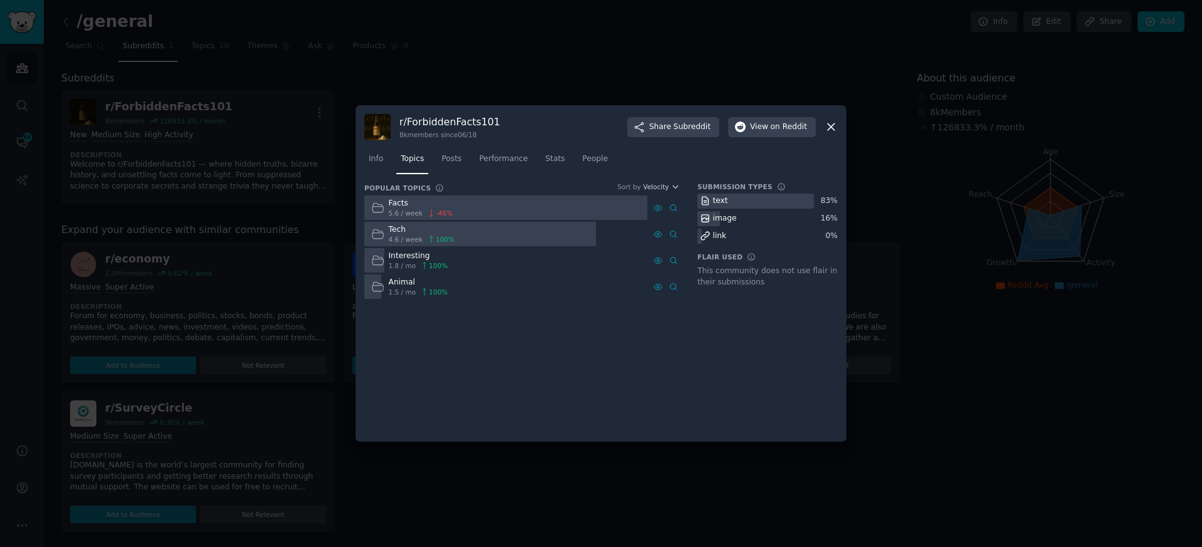
click at [831, 125] on icon at bounding box center [831, 126] width 13 height 13
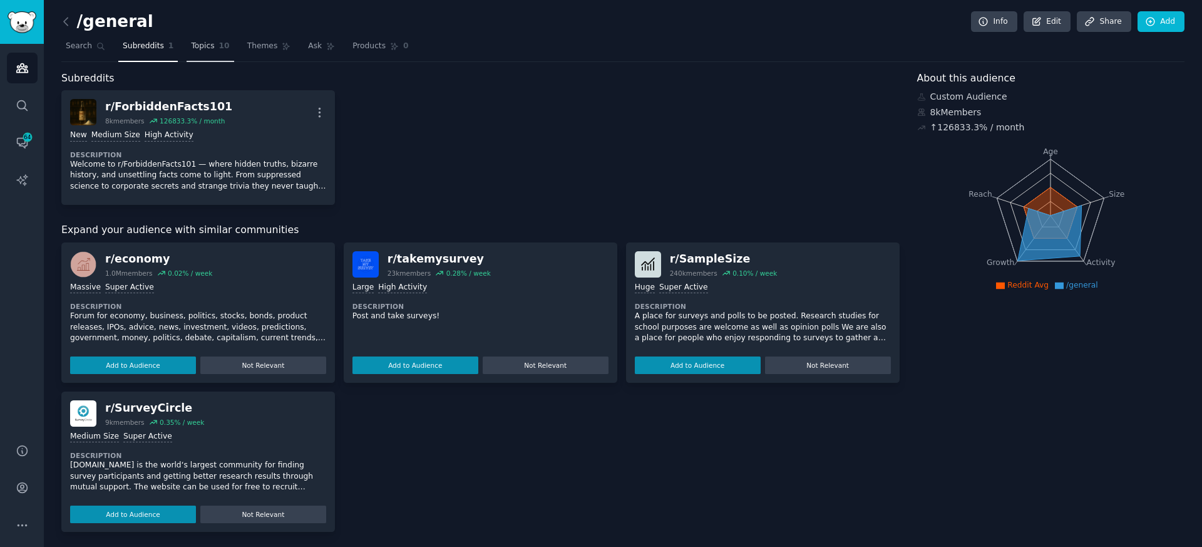
click at [202, 42] on span "Topics" at bounding box center [202, 46] width 23 height 11
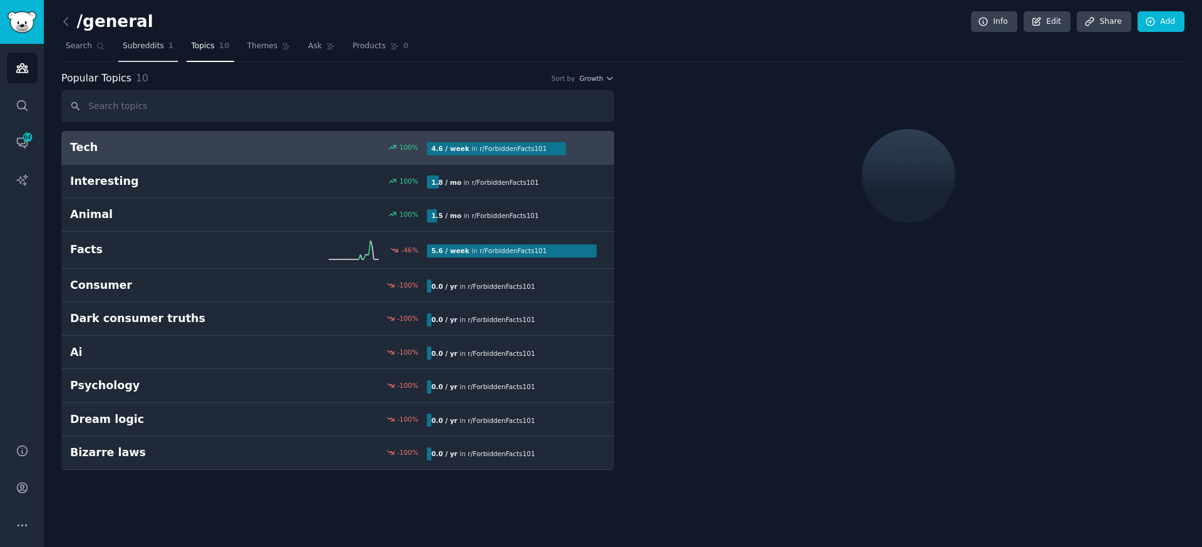
click at [146, 50] on span "Subreddits" at bounding box center [143, 46] width 41 height 11
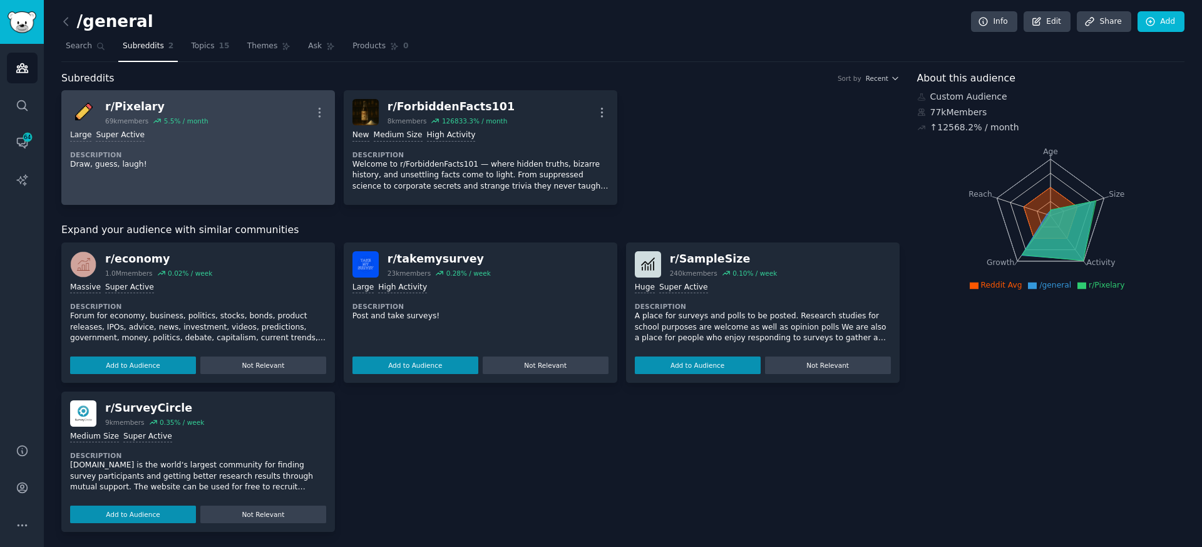
click at [197, 136] on div "Large Super Active" at bounding box center [198, 136] width 256 height 12
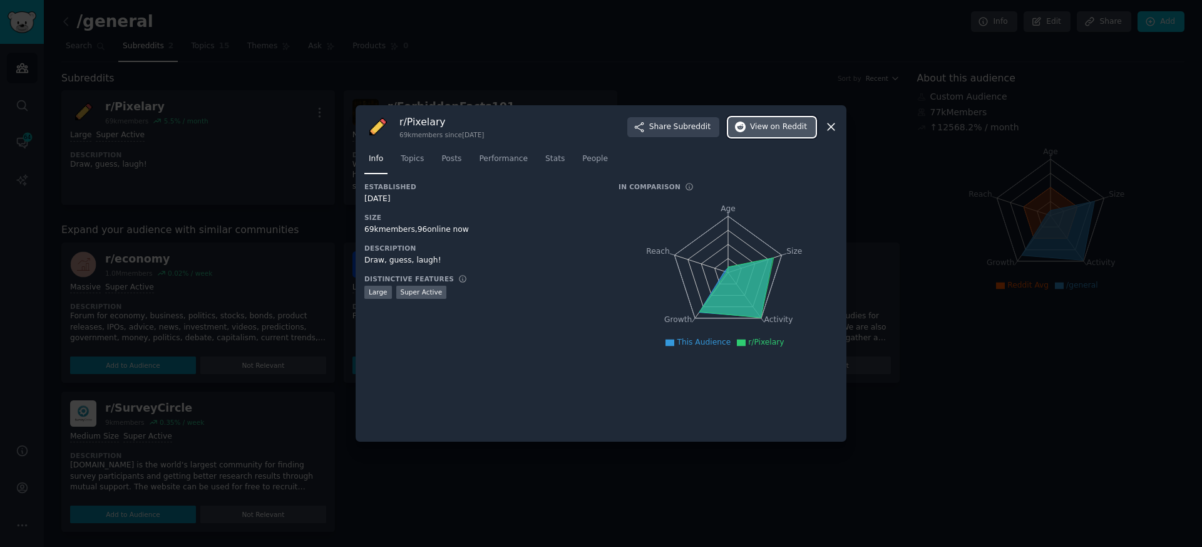
click at [759, 129] on span "View on Reddit" at bounding box center [778, 126] width 57 height 11
click at [824, 133] on div "r/ Pixelary 69k members since [DATE] Share Subreddit View on Reddit" at bounding box center [600, 127] width 473 height 26
click at [830, 127] on icon at bounding box center [831, 127] width 7 height 7
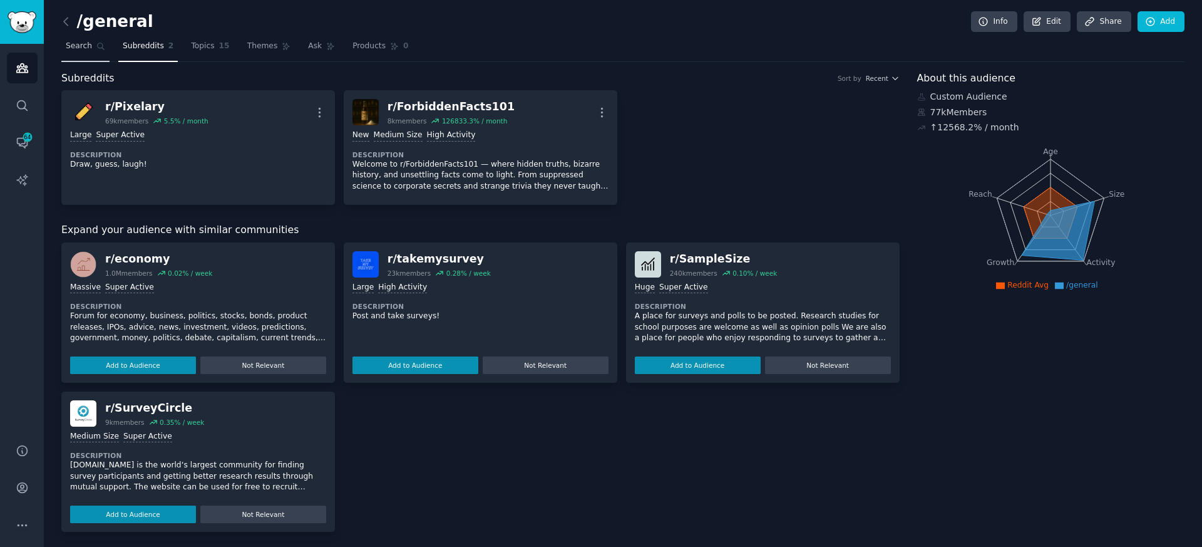
click at [81, 45] on span "Search" at bounding box center [79, 46] width 26 height 11
